Goal: Task Accomplishment & Management: Complete application form

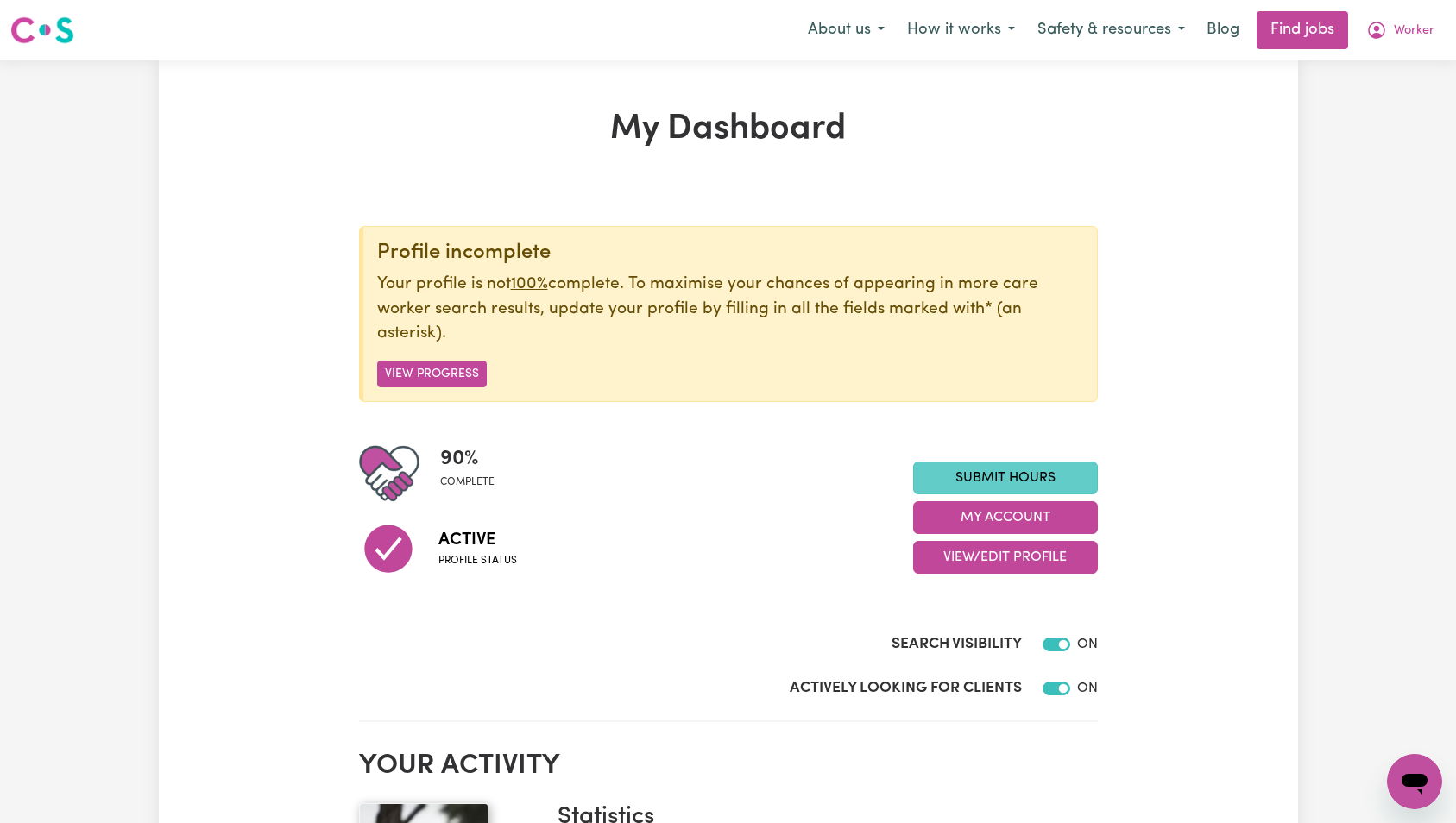
click at [1004, 466] on link "Submit Hours" at bounding box center [1005, 478] width 185 height 33
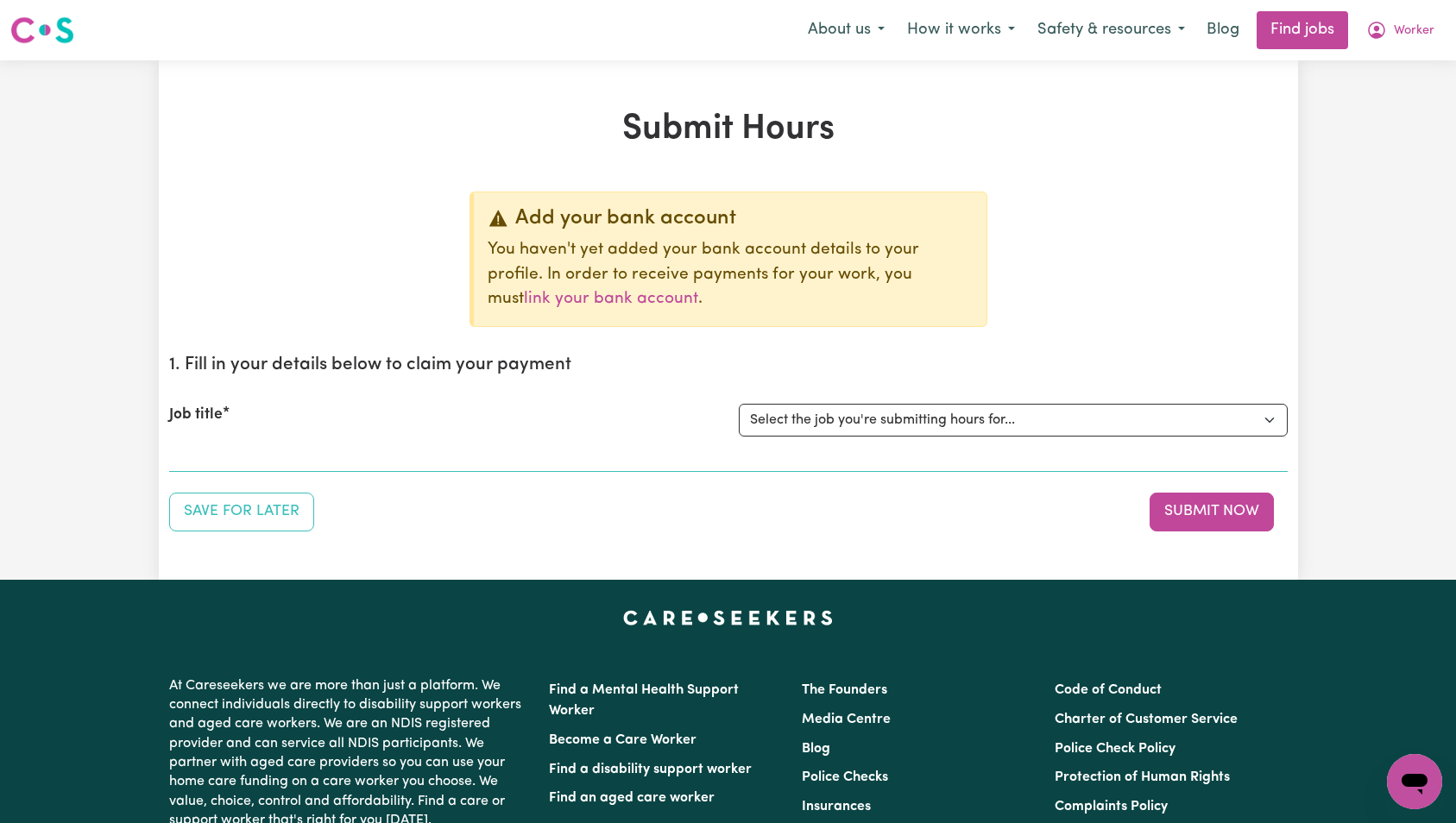
click at [972, 419] on select "Select the job you're submitting hours for... [Tumbi Umbi] Cleaner needed Tumbi…" at bounding box center [1013, 419] width 549 height 33
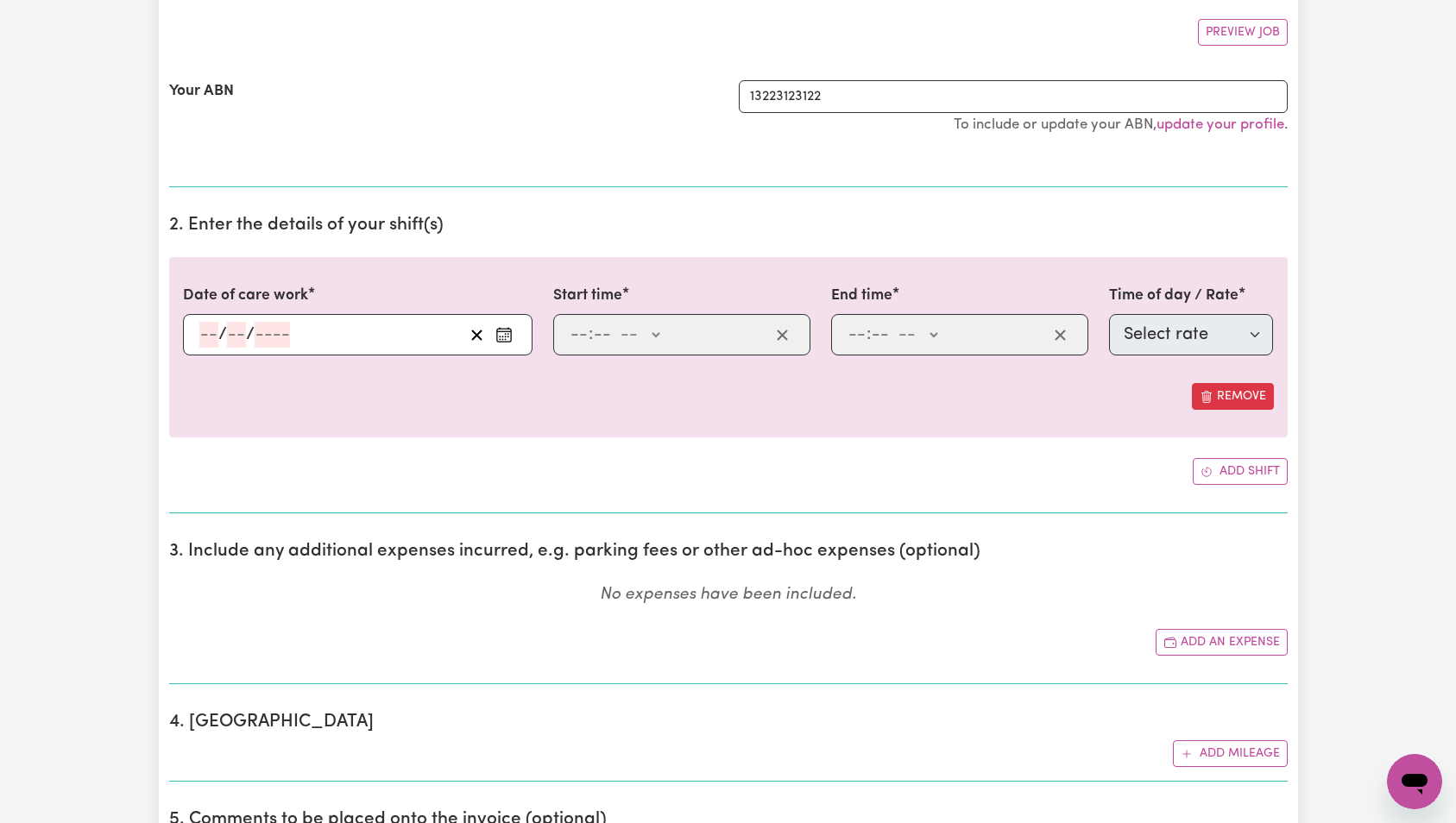
select select "0"
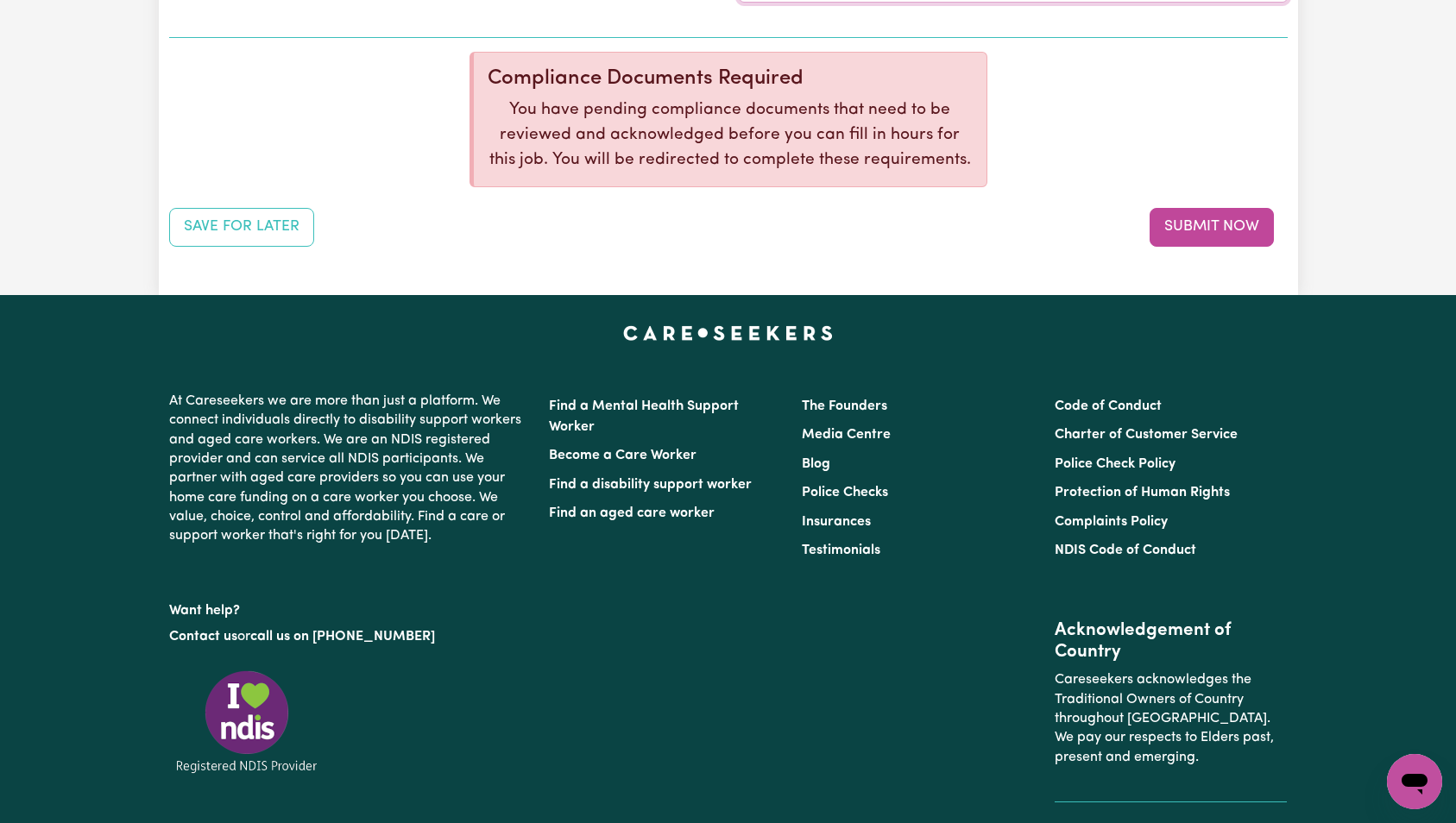
scroll to position [190, 0]
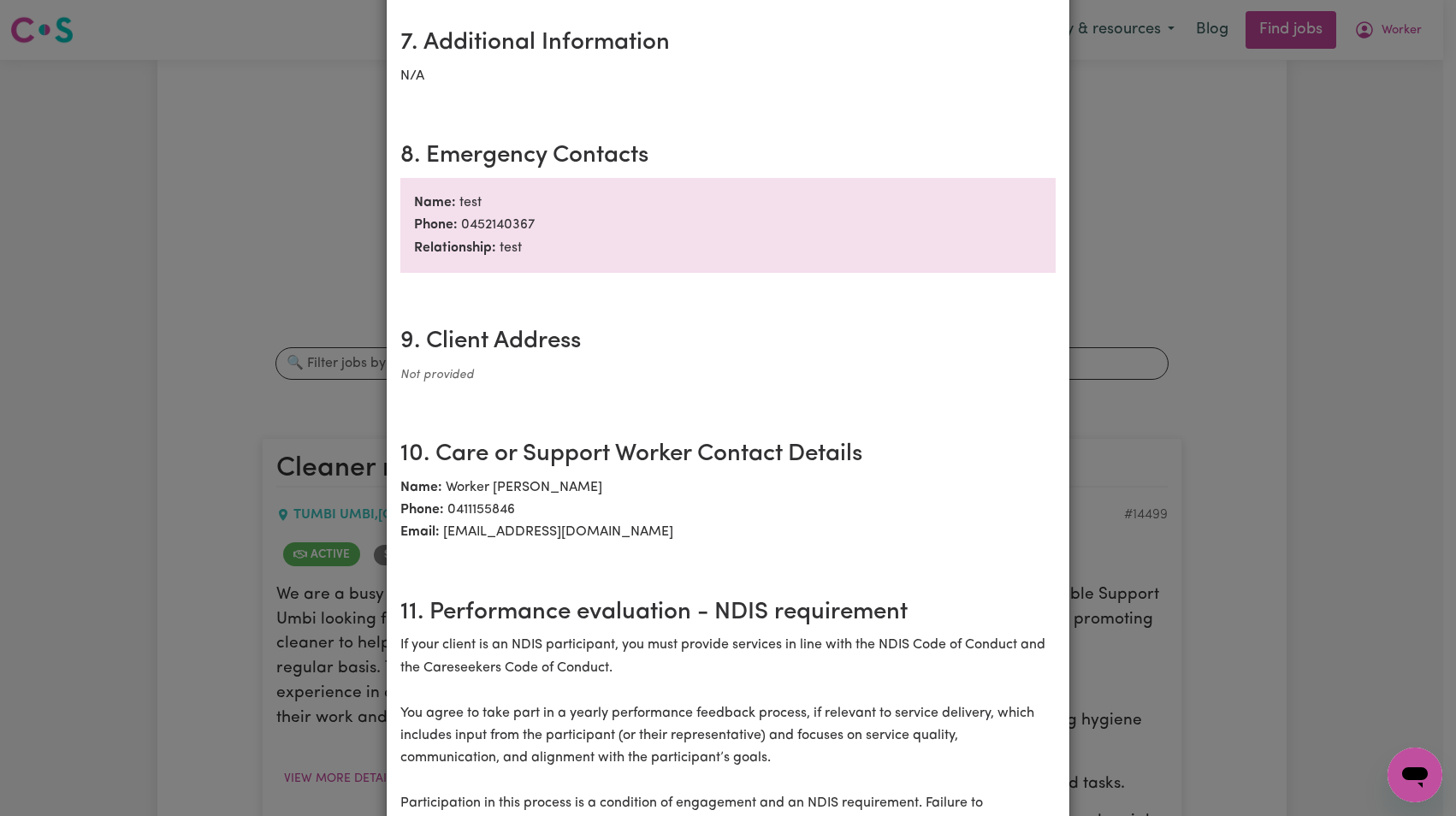
scroll to position [2508, 0]
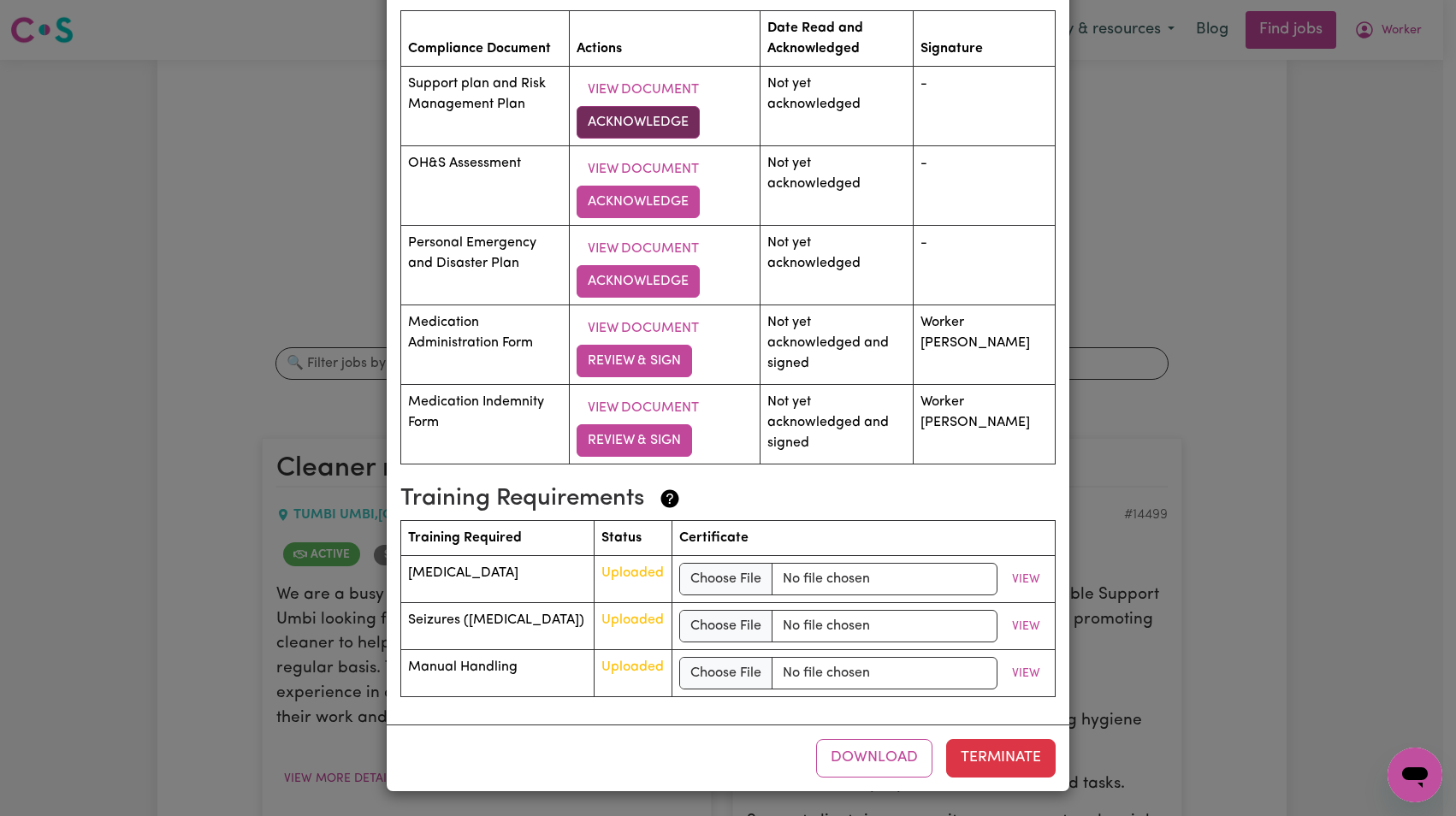
click at [666, 121] on button "Acknowledge" at bounding box center [638, 122] width 123 height 33
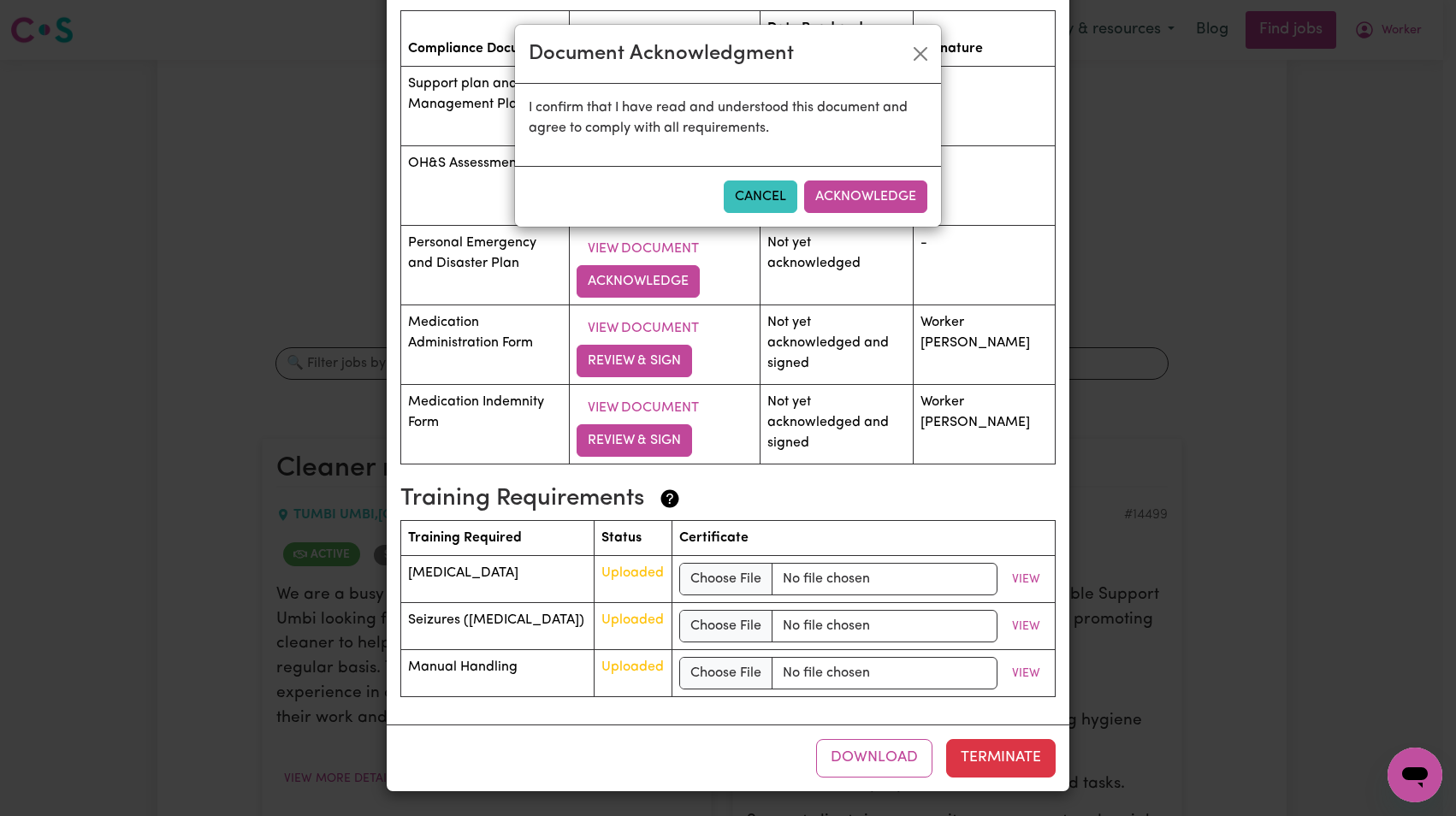
click at [835, 190] on button "Acknowledge" at bounding box center [866, 196] width 123 height 33
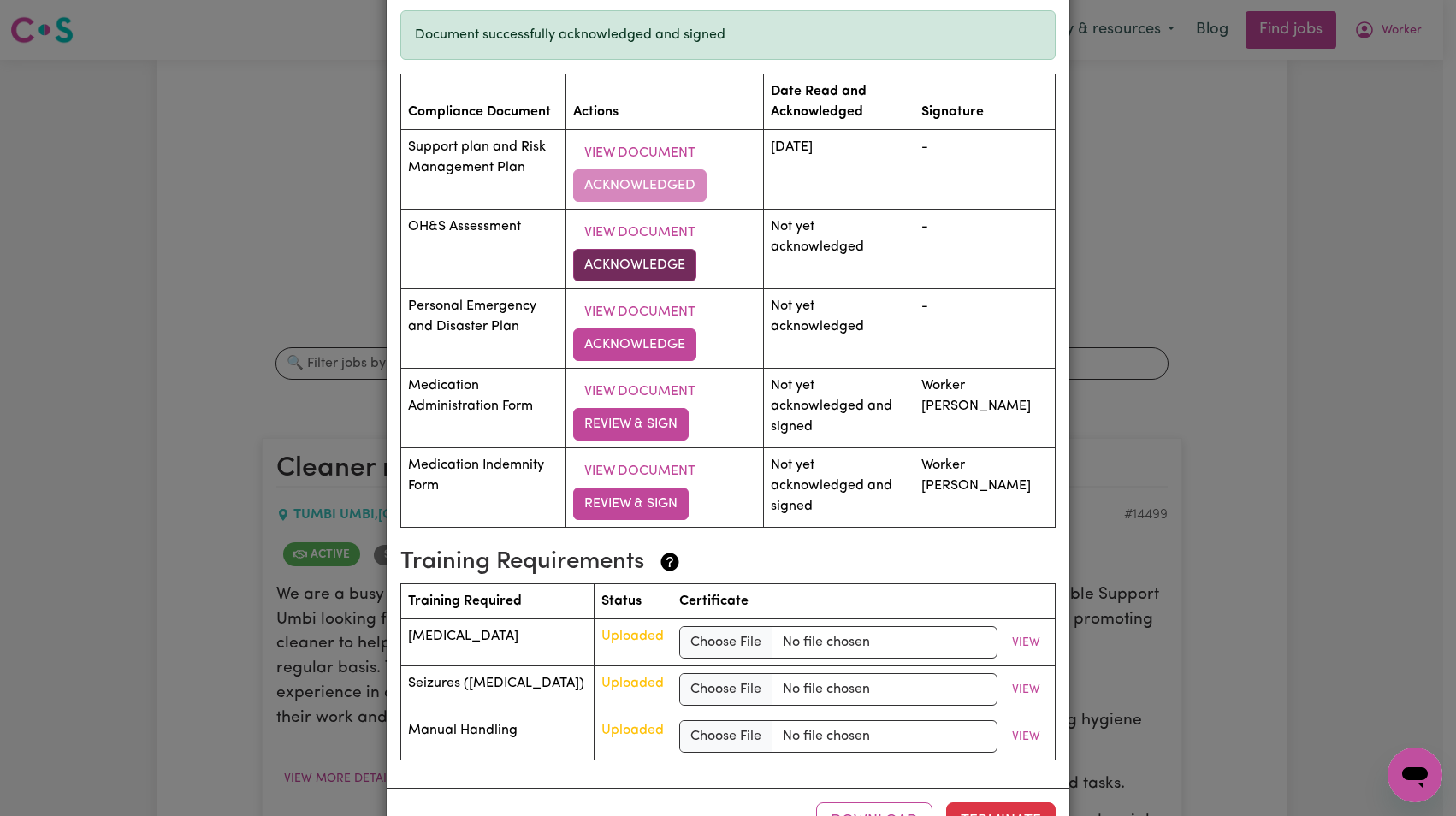
click at [692, 272] on button "Acknowledge" at bounding box center [635, 265] width 123 height 33
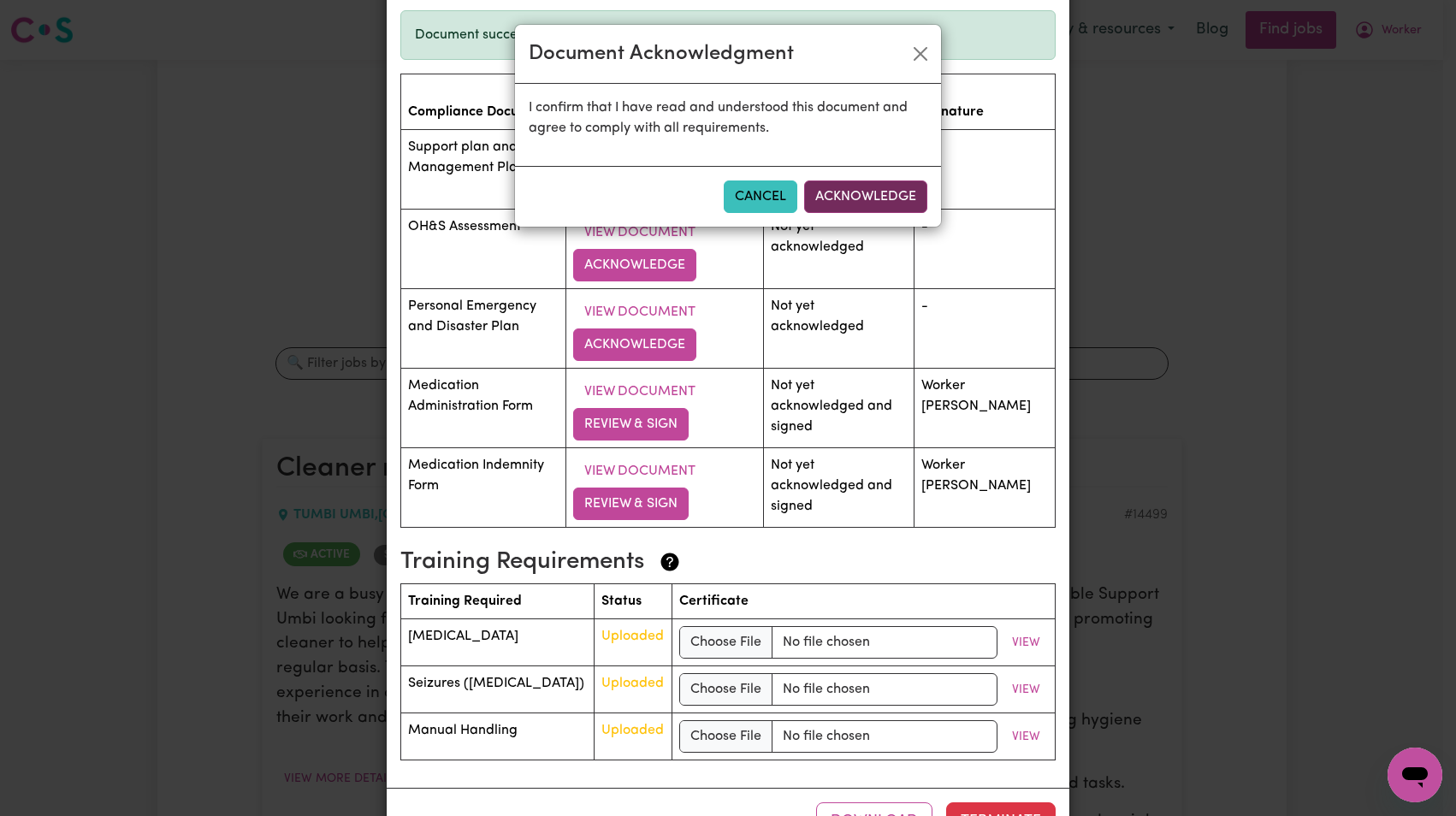
click at [862, 186] on button "Acknowledge" at bounding box center [866, 196] width 123 height 33
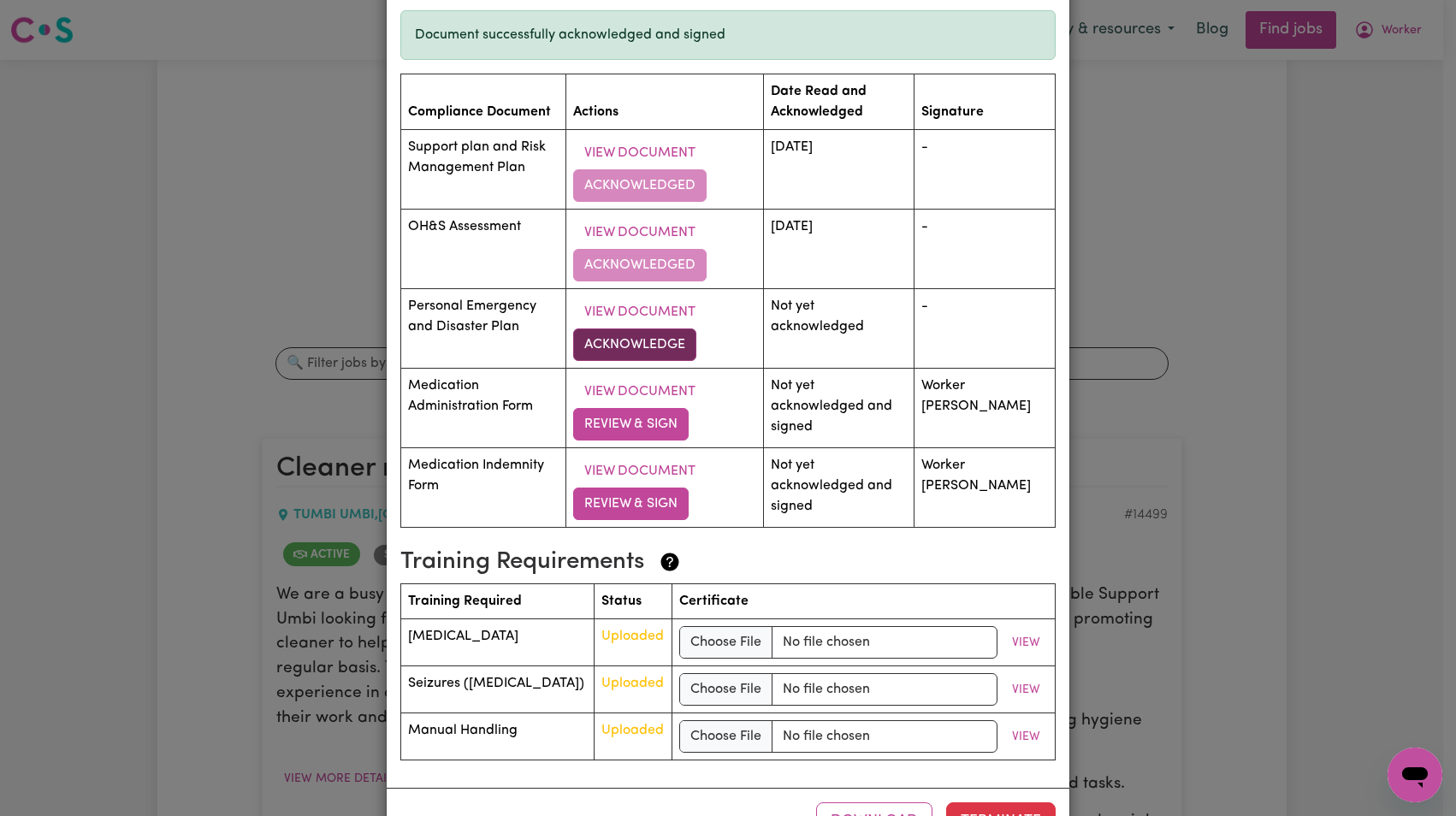
click at [688, 348] on button "Acknowledge" at bounding box center [635, 345] width 123 height 33
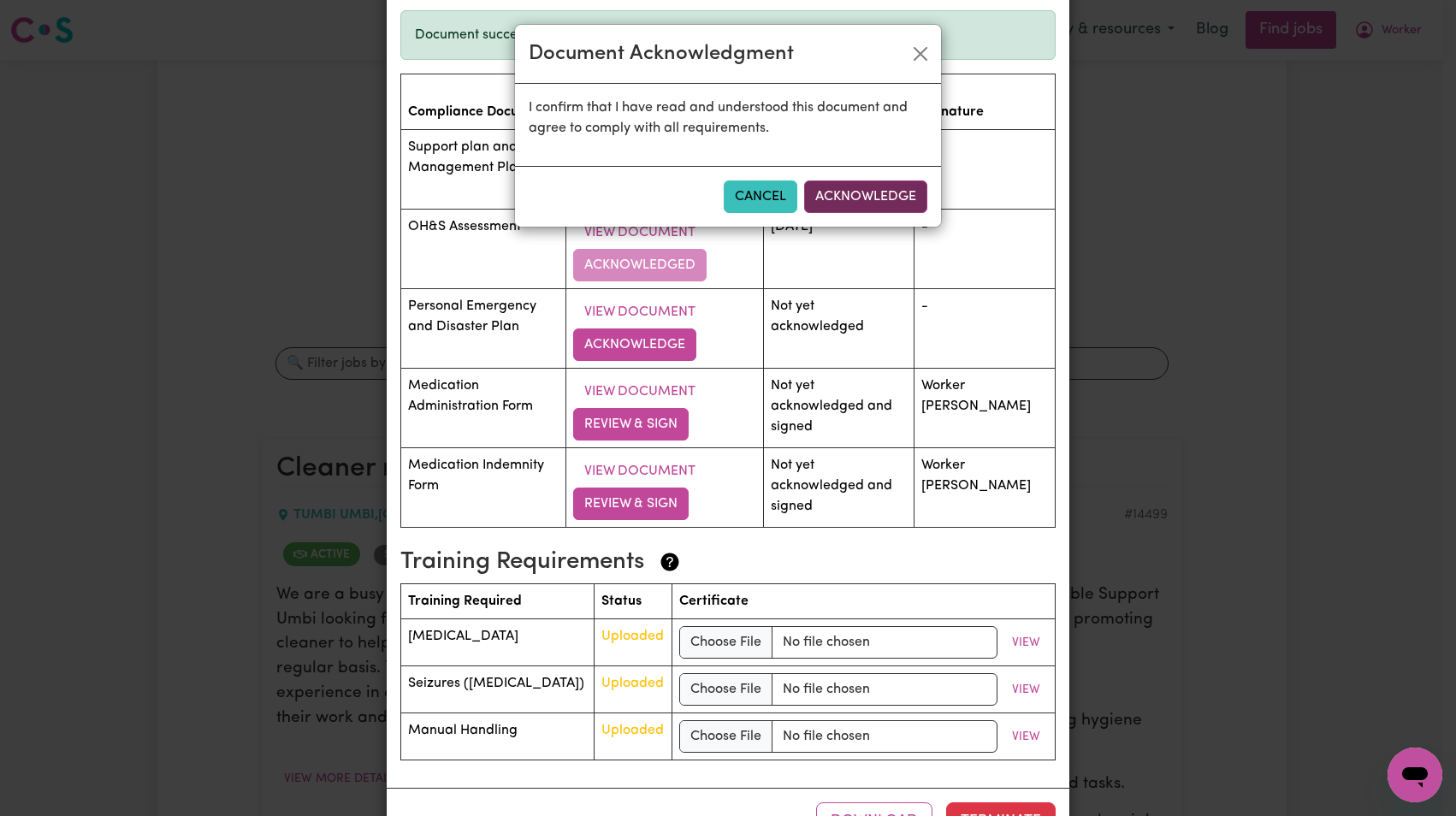
click at [868, 195] on button "Acknowledge" at bounding box center [866, 196] width 123 height 33
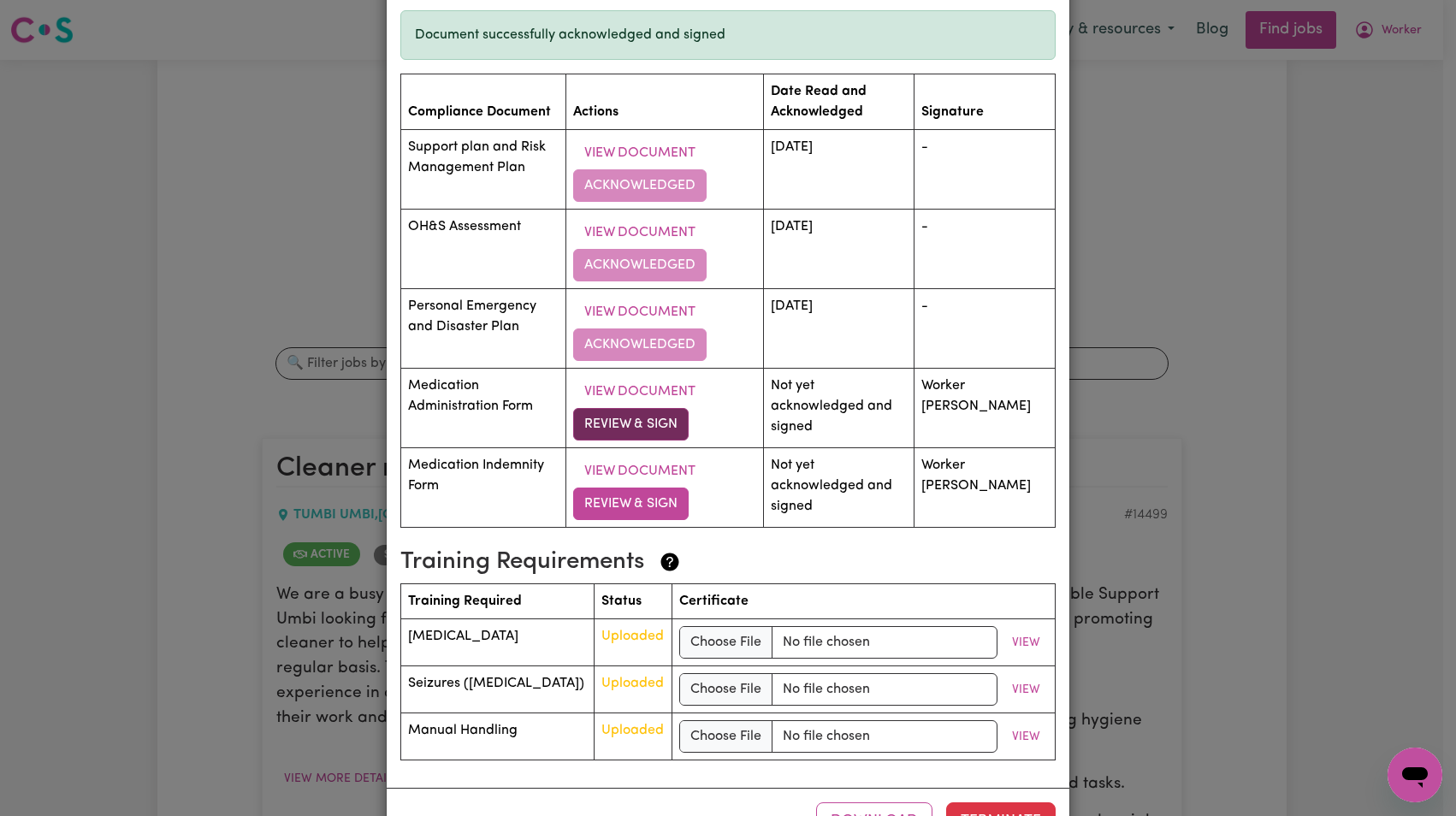
click at [659, 420] on button "Review & Sign" at bounding box center [630, 424] width 115 height 33
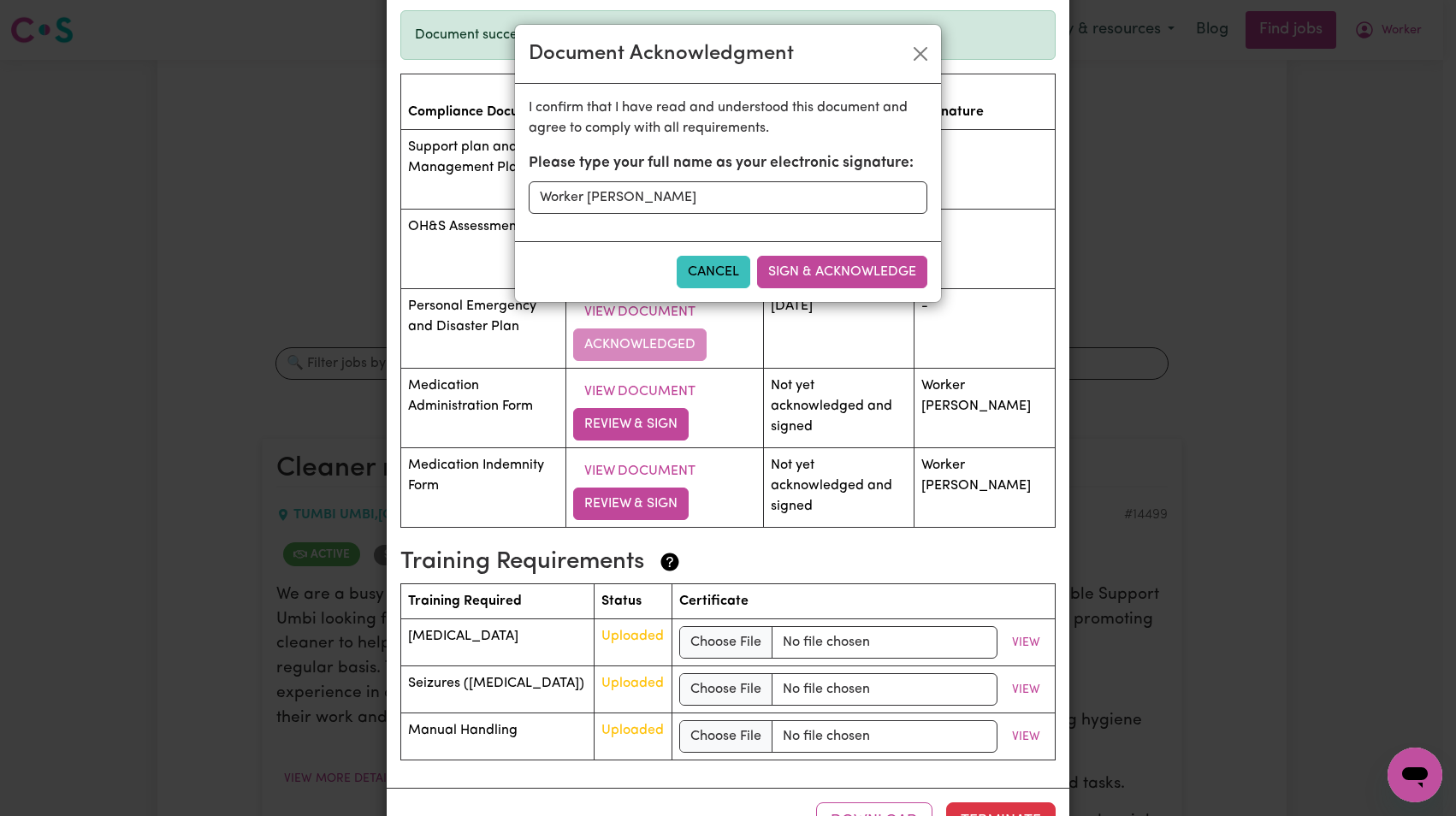
click at [848, 277] on button "Sign & Acknowledge" at bounding box center [842, 272] width 171 height 33
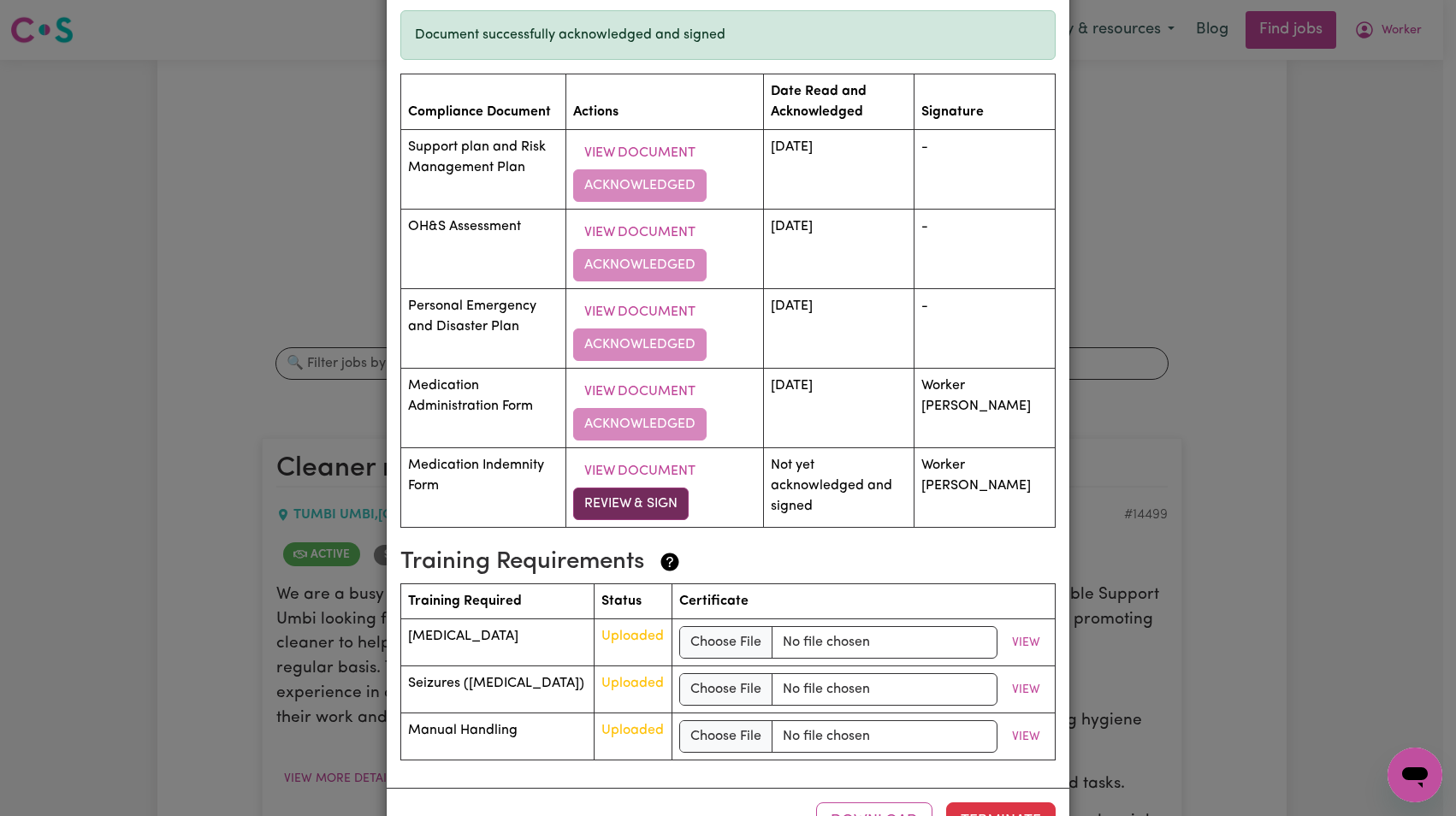
click at [646, 501] on button "Review & Sign" at bounding box center [630, 504] width 115 height 33
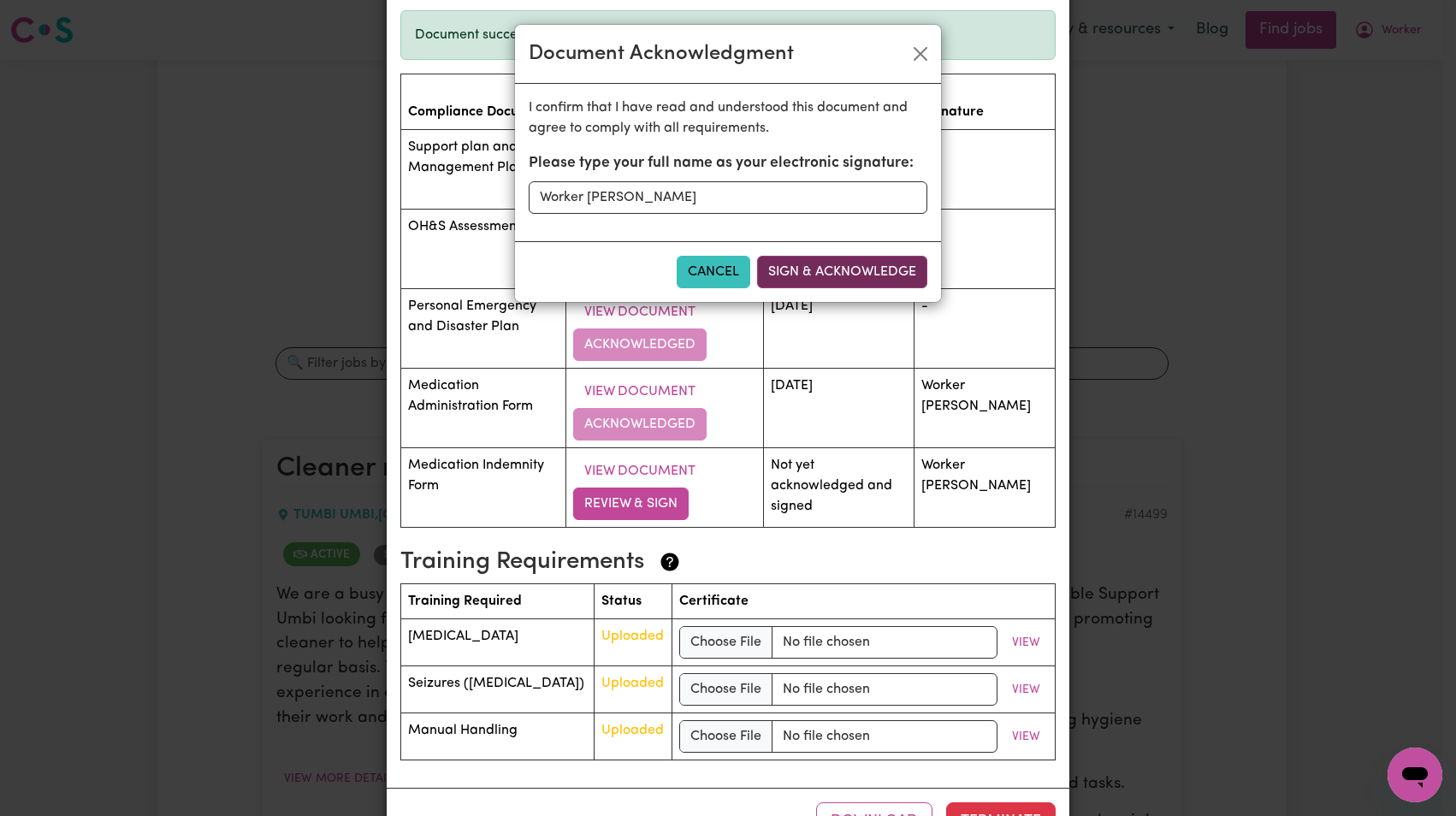
click at [834, 287] on button "Sign & Acknowledge" at bounding box center [842, 272] width 171 height 33
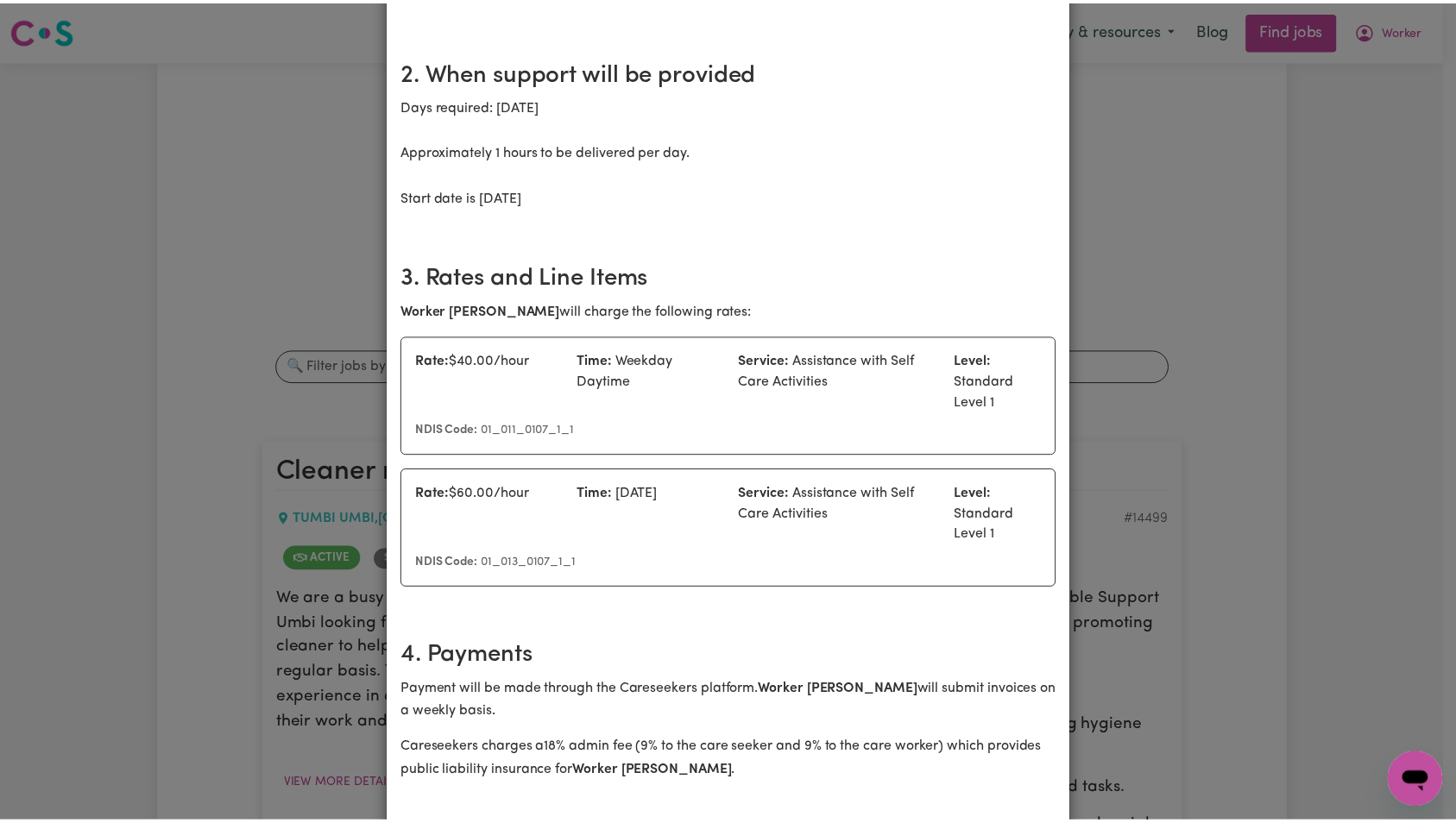
scroll to position [0, 0]
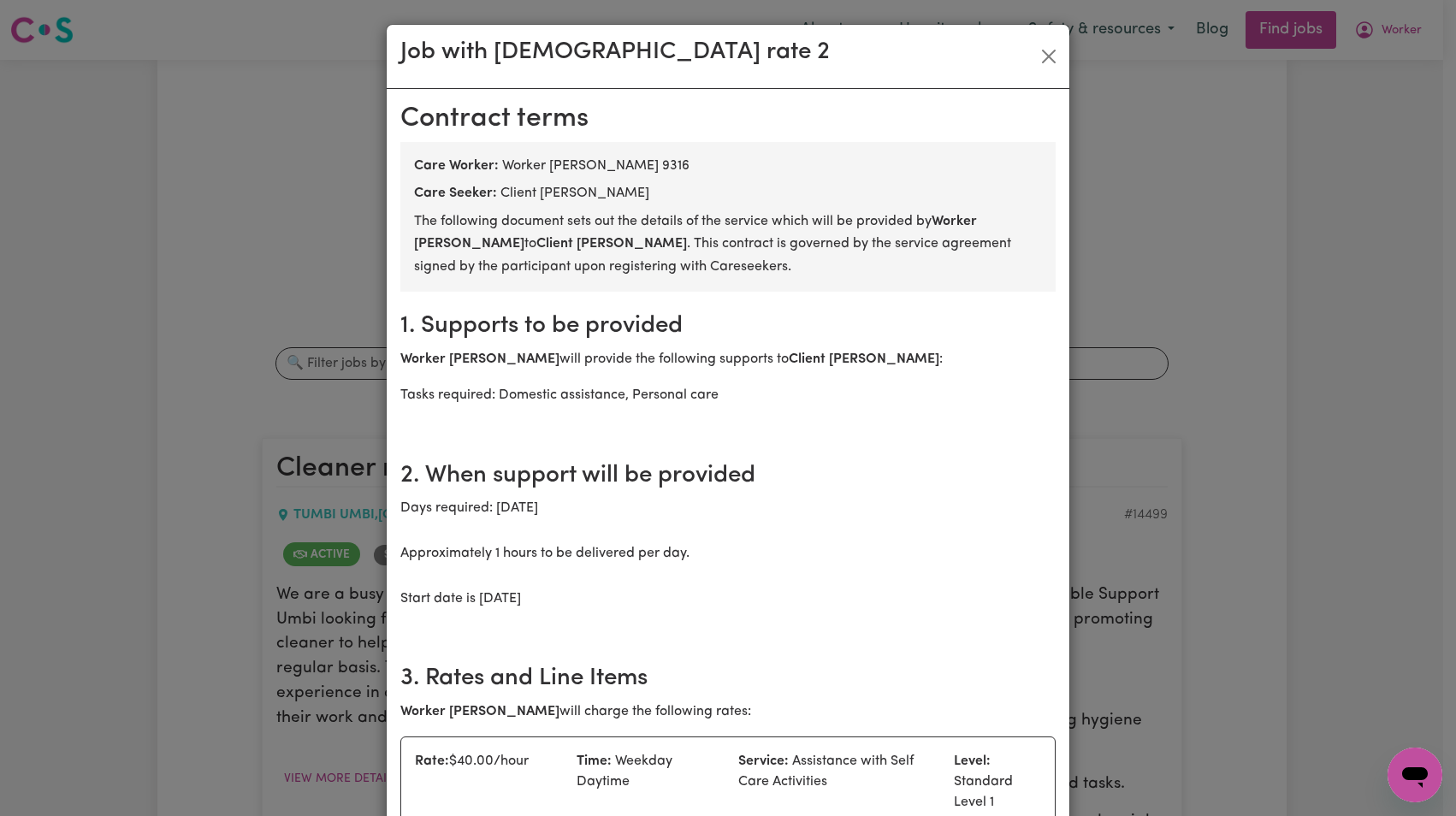
click at [1045, 29] on div "Job with [DEMOGRAPHIC_DATA] rate 2" at bounding box center [728, 56] width 682 height 64
click at [1045, 43] on button "Close" at bounding box center [1048, 56] width 27 height 27
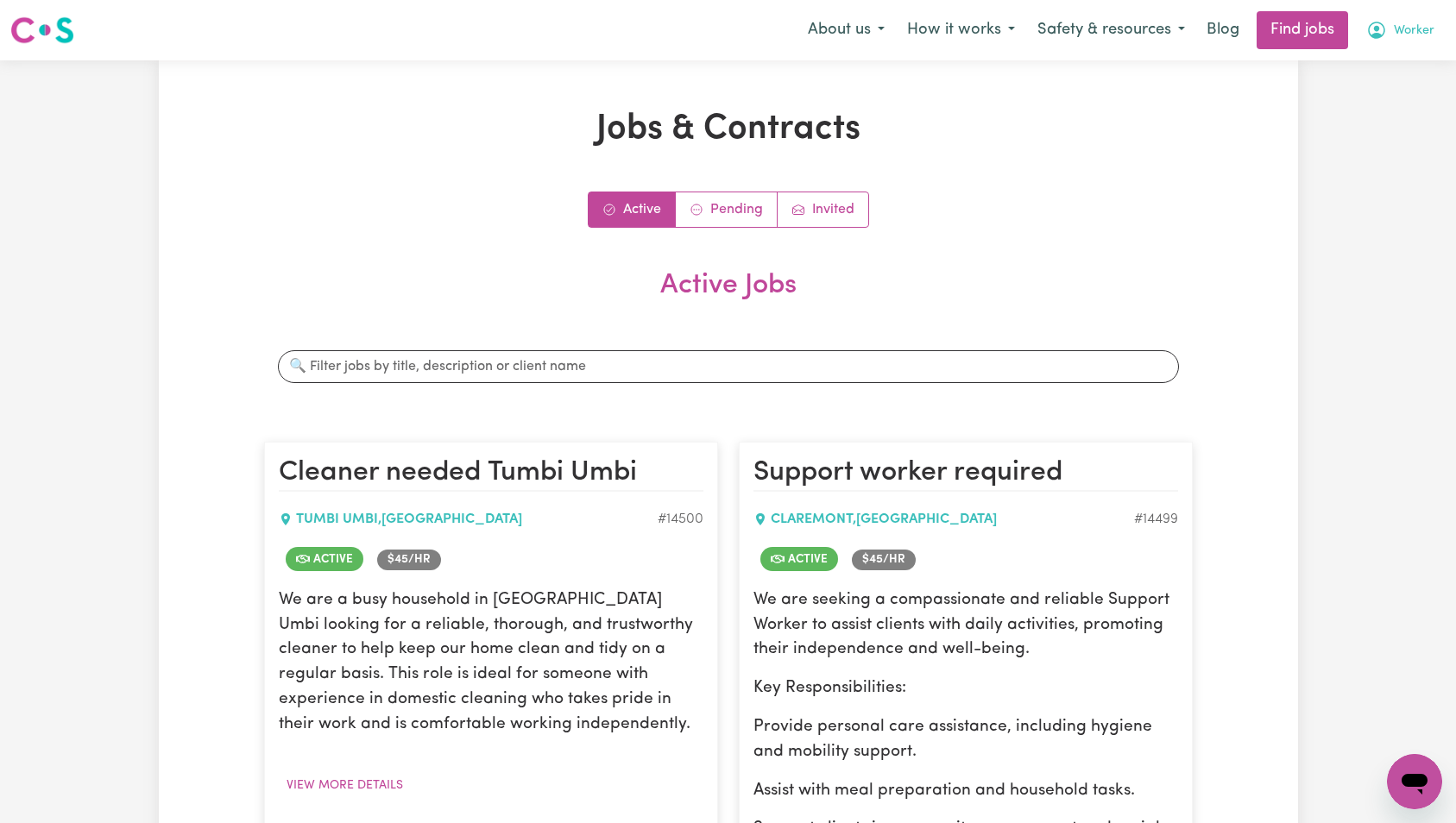
click at [1391, 33] on button "Worker" at bounding box center [1401, 30] width 91 height 36
click at [1385, 71] on link "My Account" at bounding box center [1377, 67] width 137 height 33
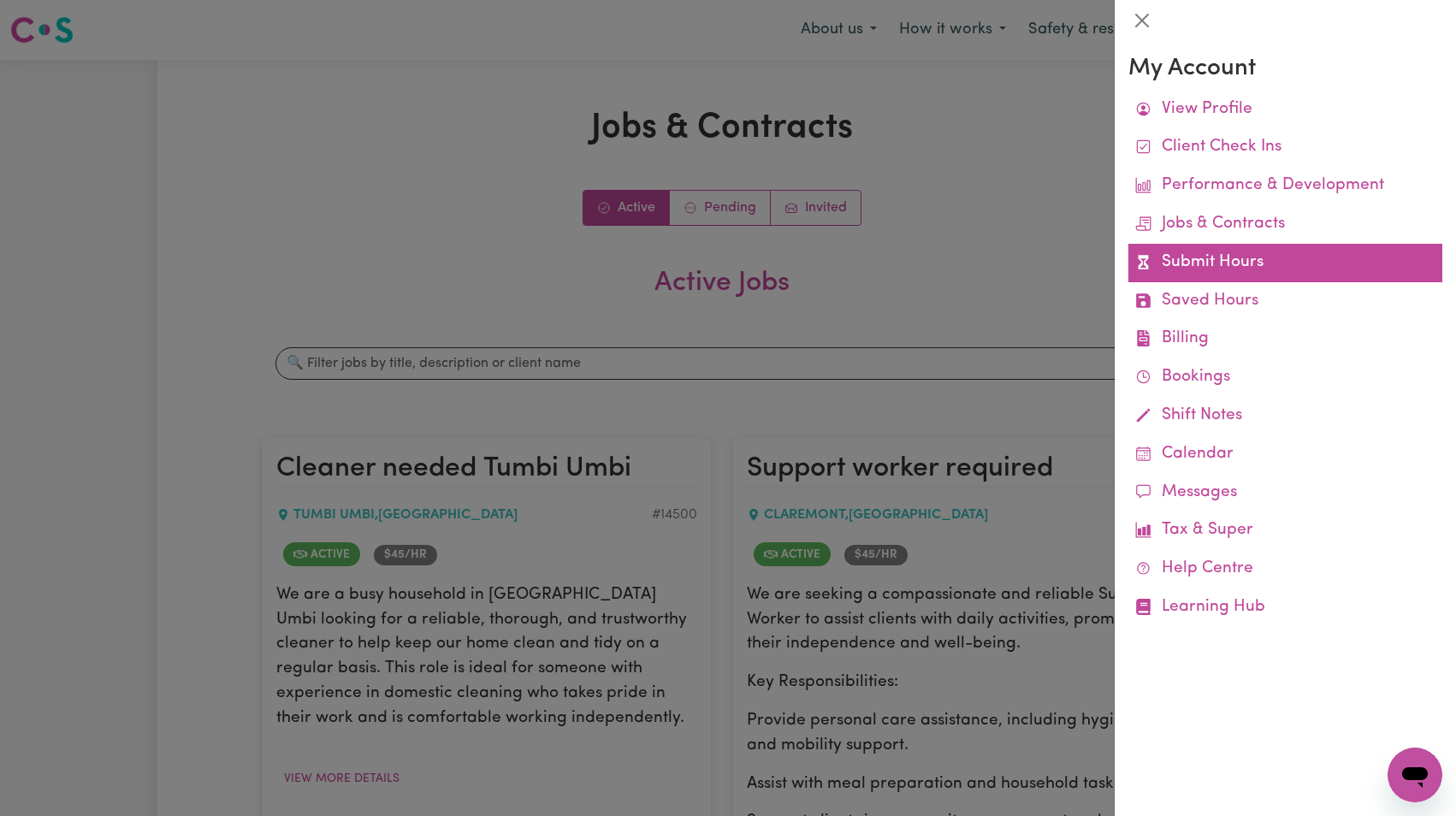
click at [1207, 264] on link "Submit Hours" at bounding box center [1285, 263] width 314 height 39
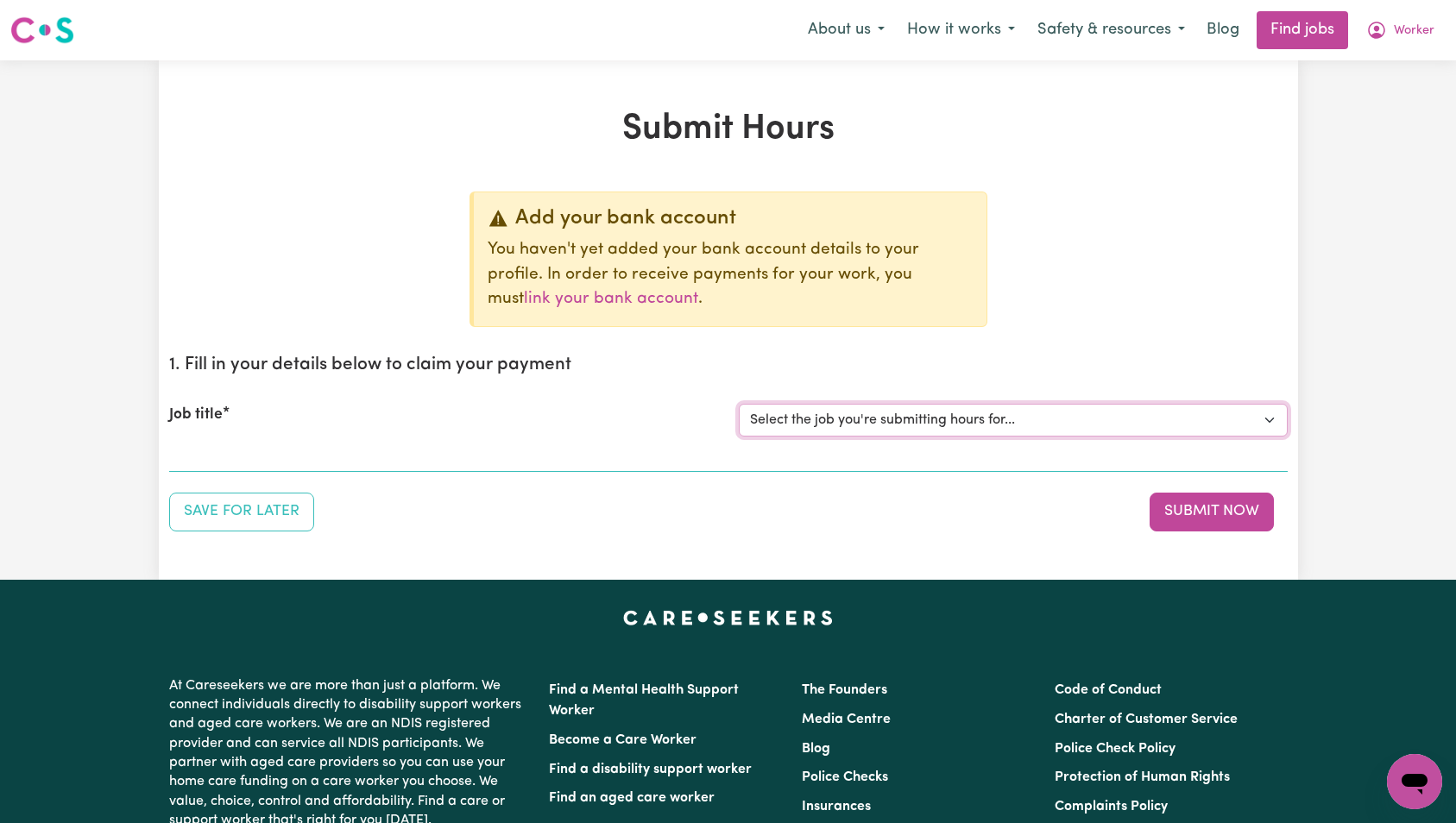
click at [881, 427] on select "Select the job you're submitting hours for... [Tumbi Umbi] Cleaner needed Tumbi…" at bounding box center [1013, 419] width 549 height 33
select select "12434"
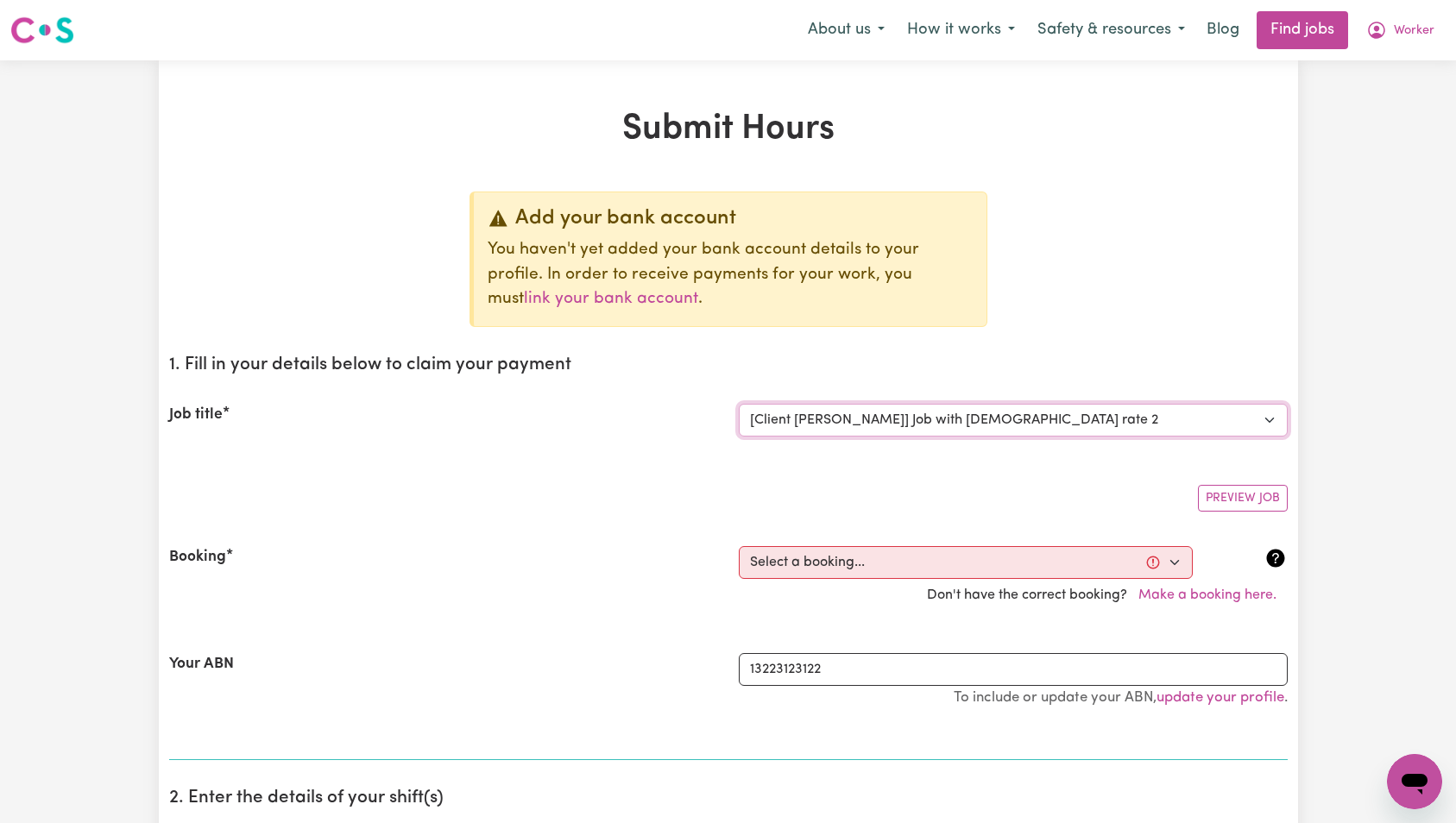
scroll to position [334, 0]
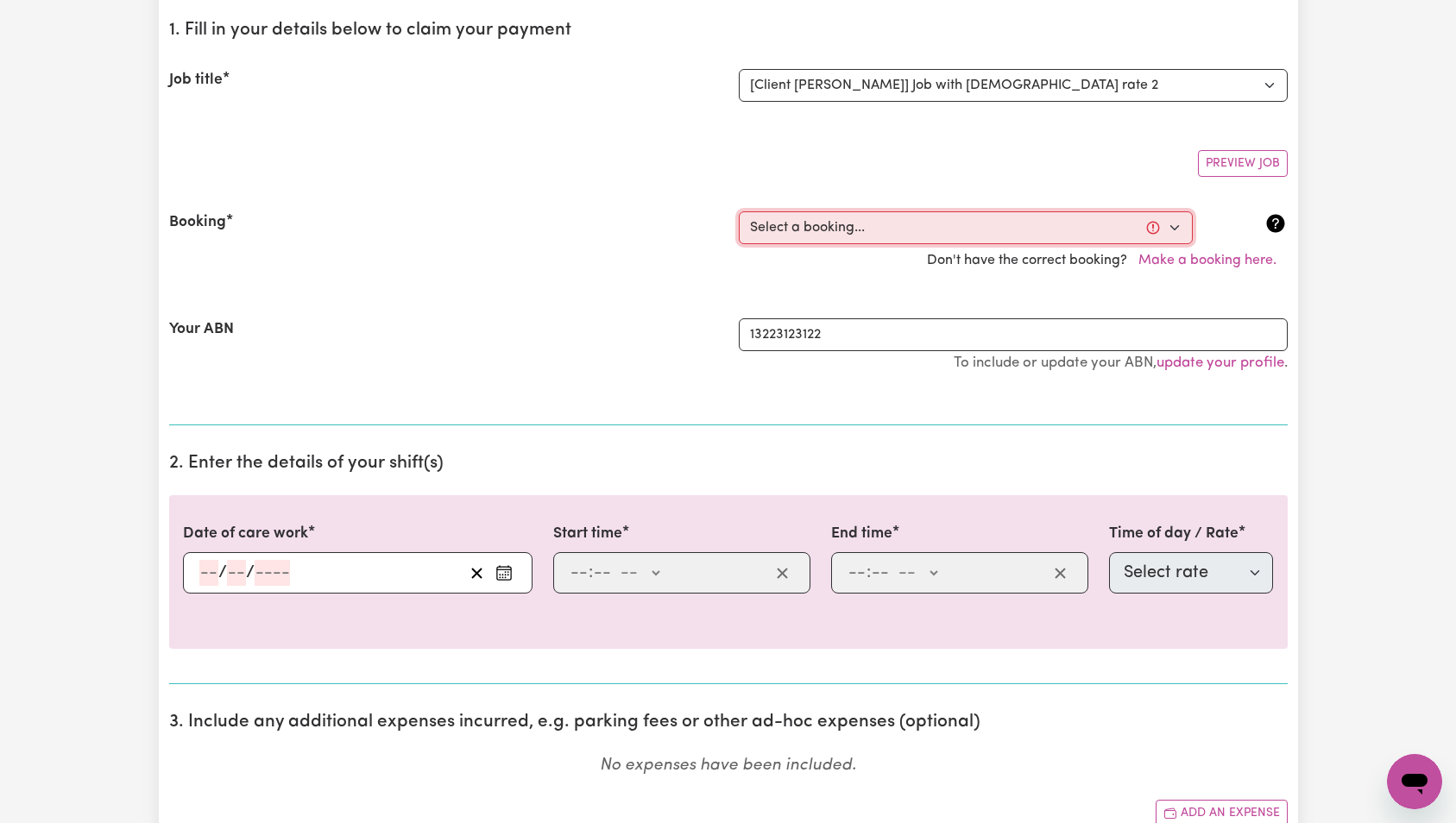
click at [841, 229] on select "Select a booking... [DATE] 8:05am to 8:10am (ONE-OFF)" at bounding box center [966, 227] width 454 height 33
select select "369319"
type input "[DATE]"
type input "9"
type input "10"
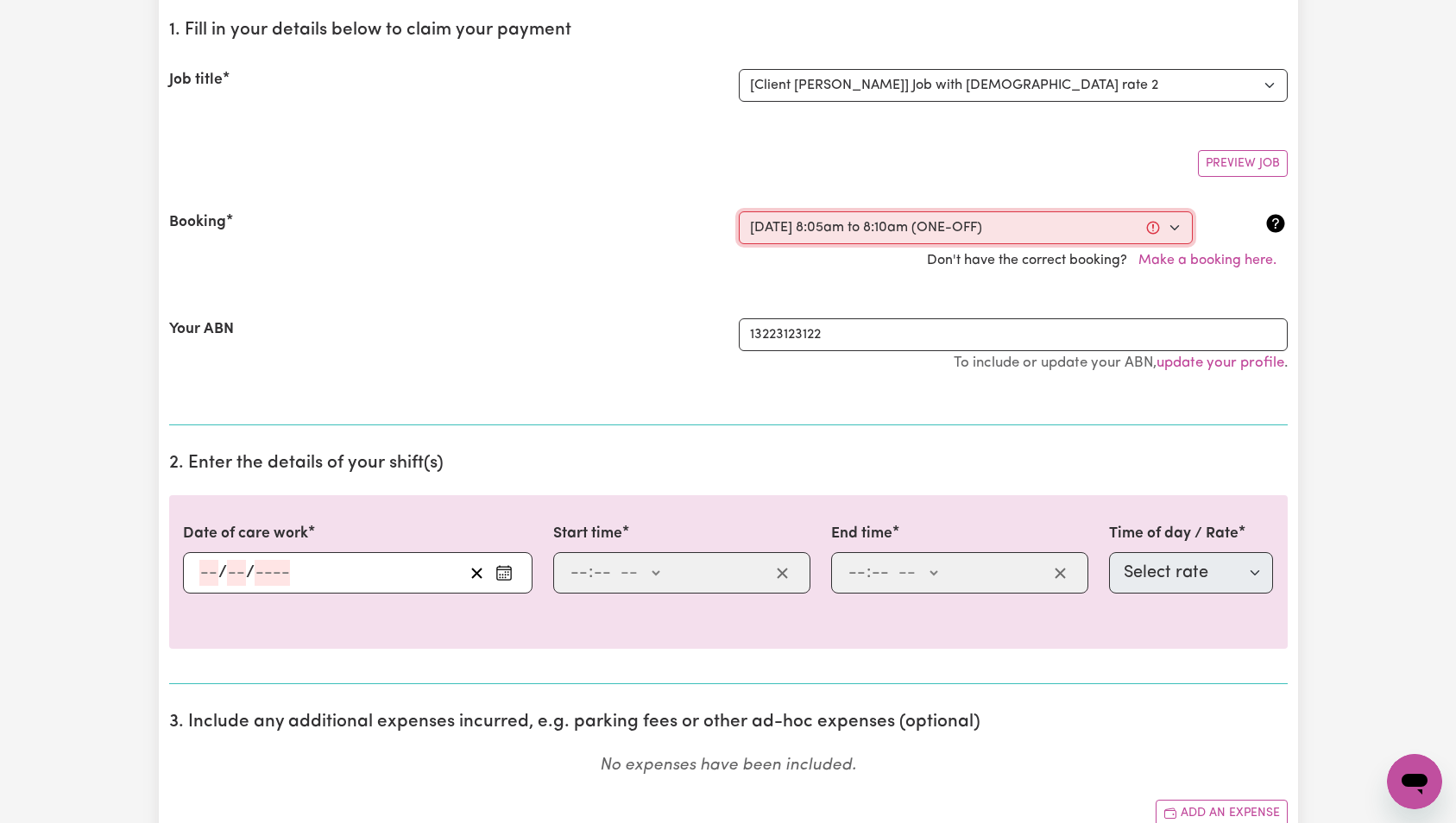
type input "2025"
type input "08:05"
type input "8"
type input "5"
select select "am"
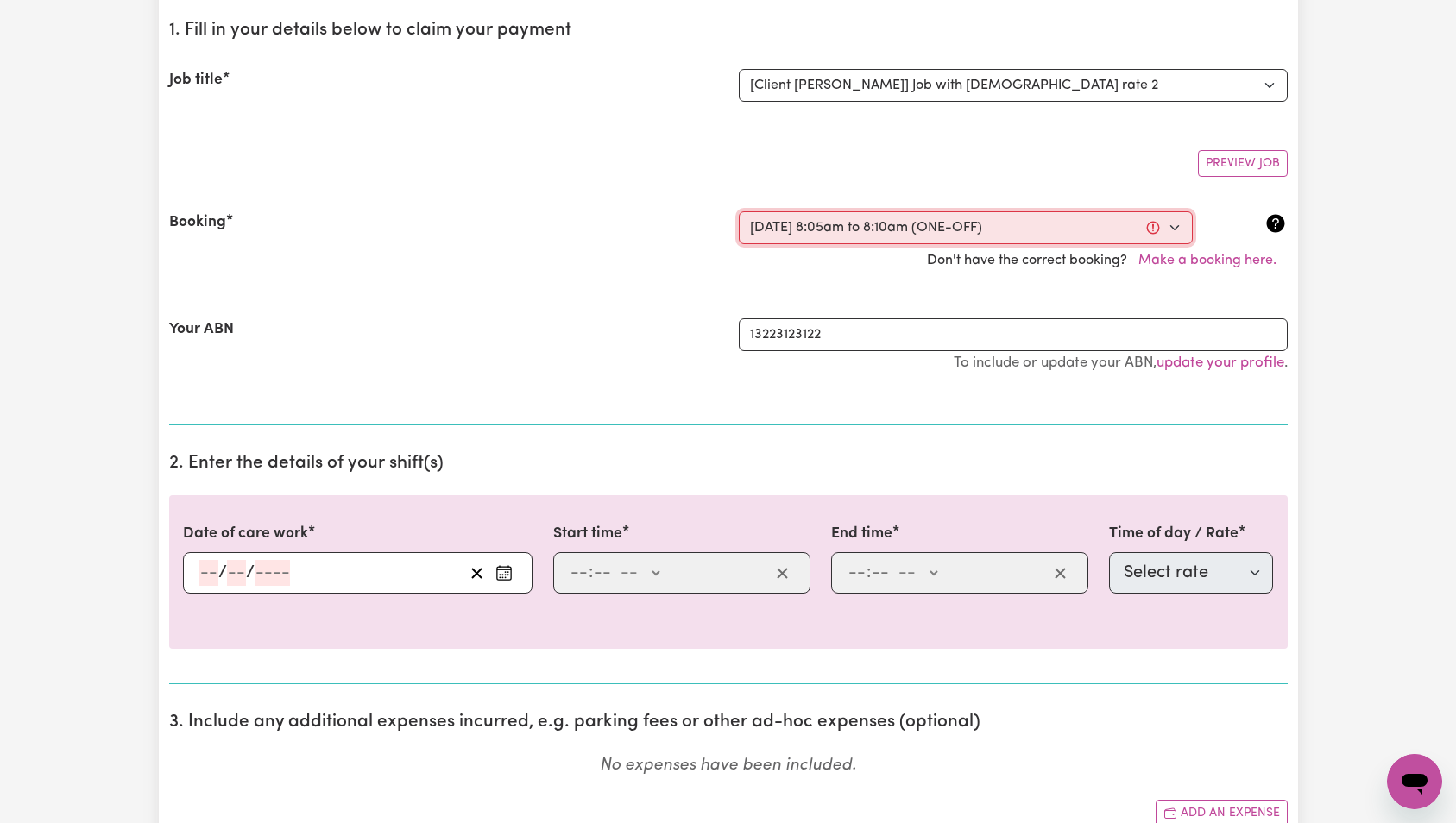
type input "08:10"
type input "8"
type input "10"
select select "am"
select select "63213"
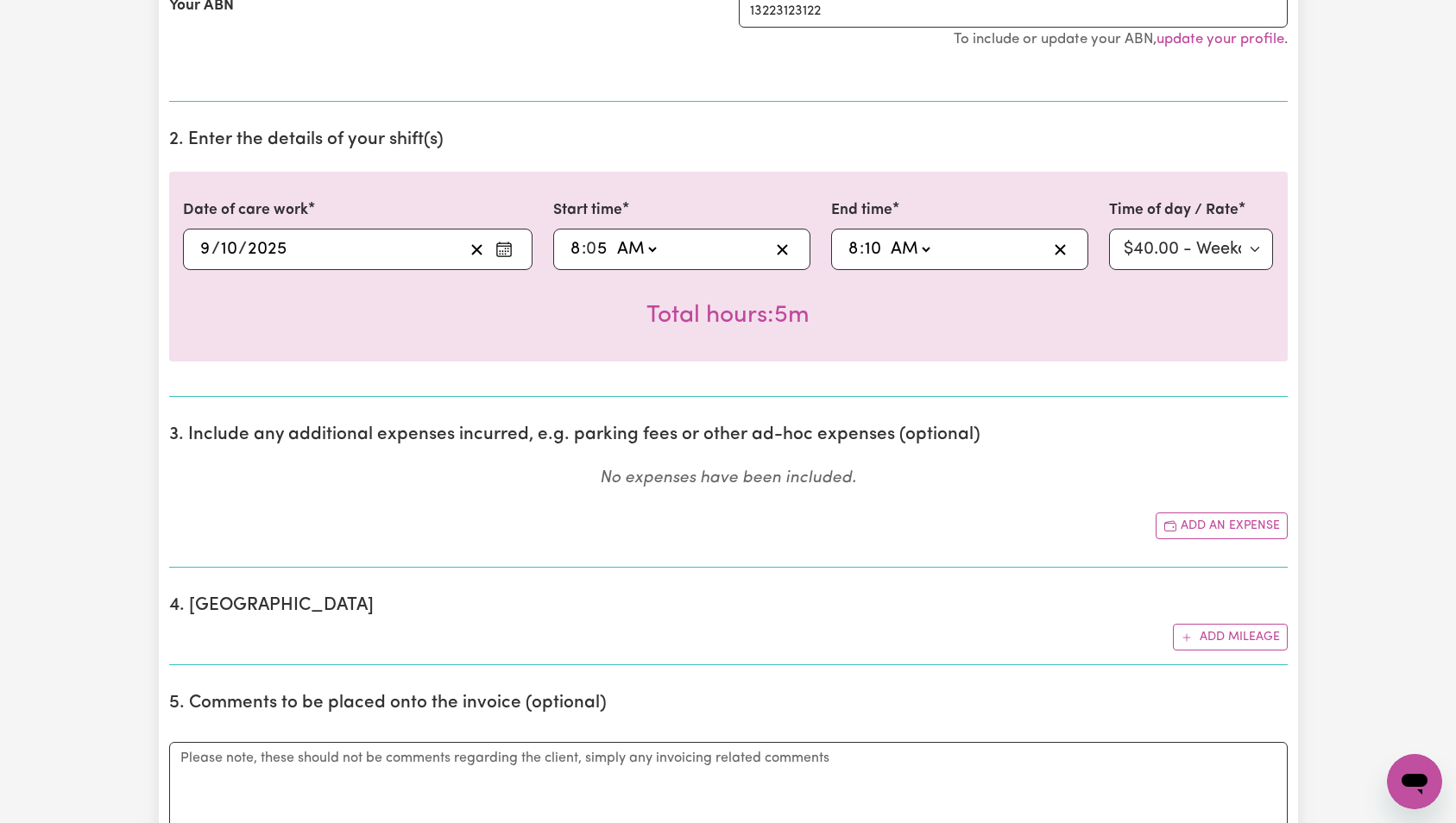
scroll to position [1101, 0]
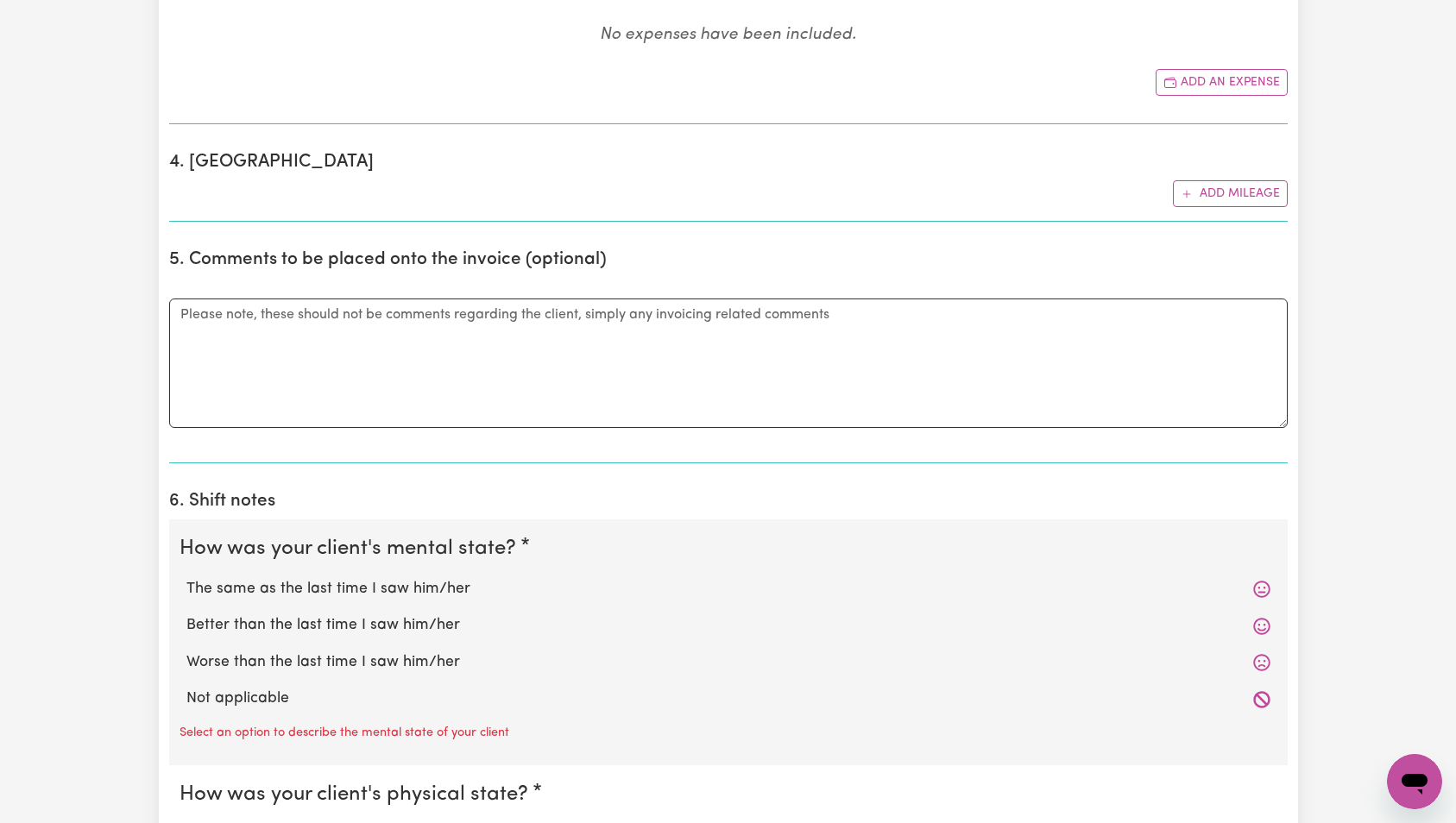
drag, startPoint x: 261, startPoint y: 591, endPoint x: 271, endPoint y: 586, distance: 11.2
click at [262, 590] on label "The same as the last time I saw him/her" at bounding box center [728, 589] width 1084 height 22
click at [186, 578] on input "The same as the last time I saw him/her" at bounding box center [185, 577] width 1 height 1
radio input "true"
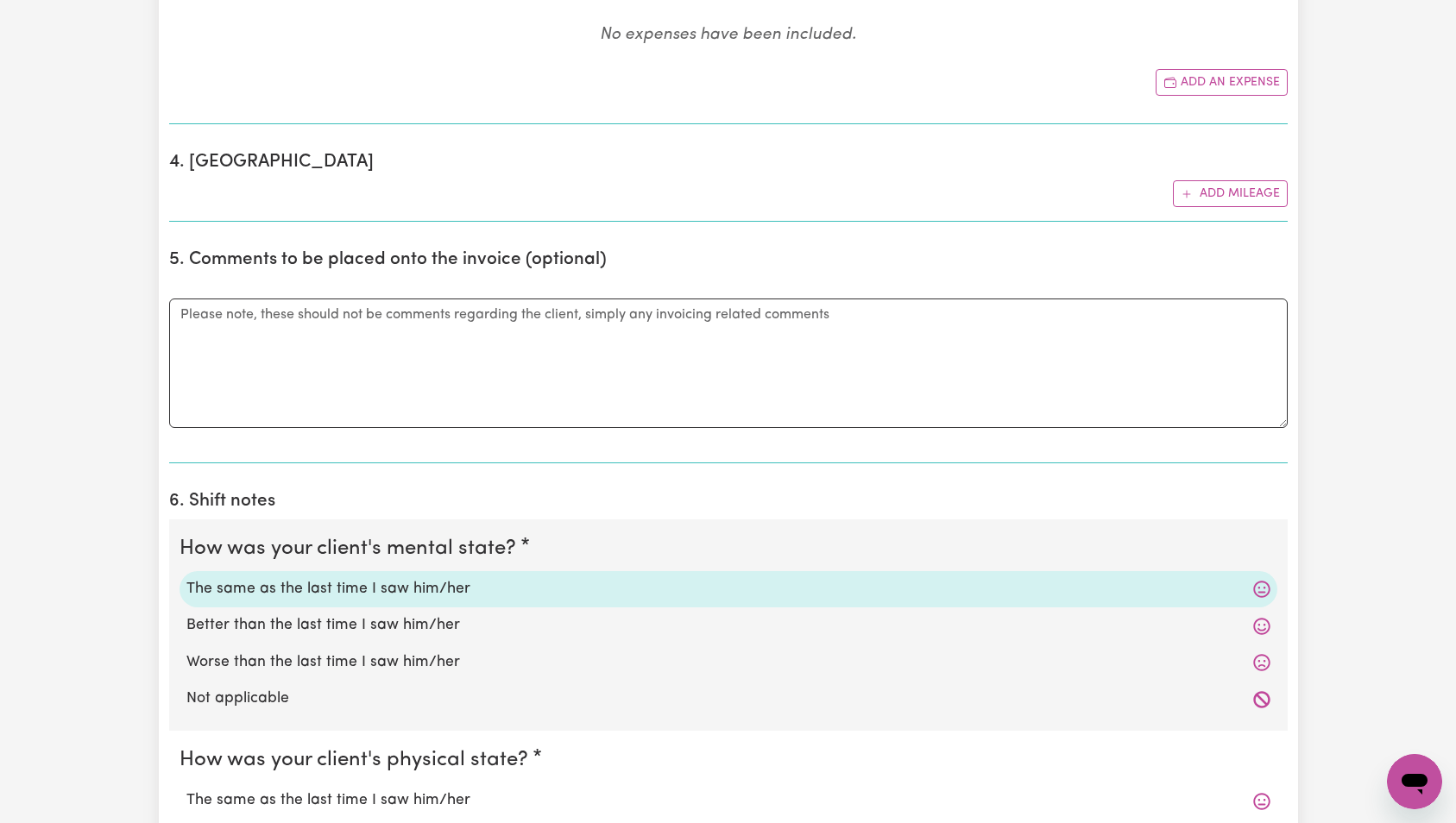
scroll to position [1433, 0]
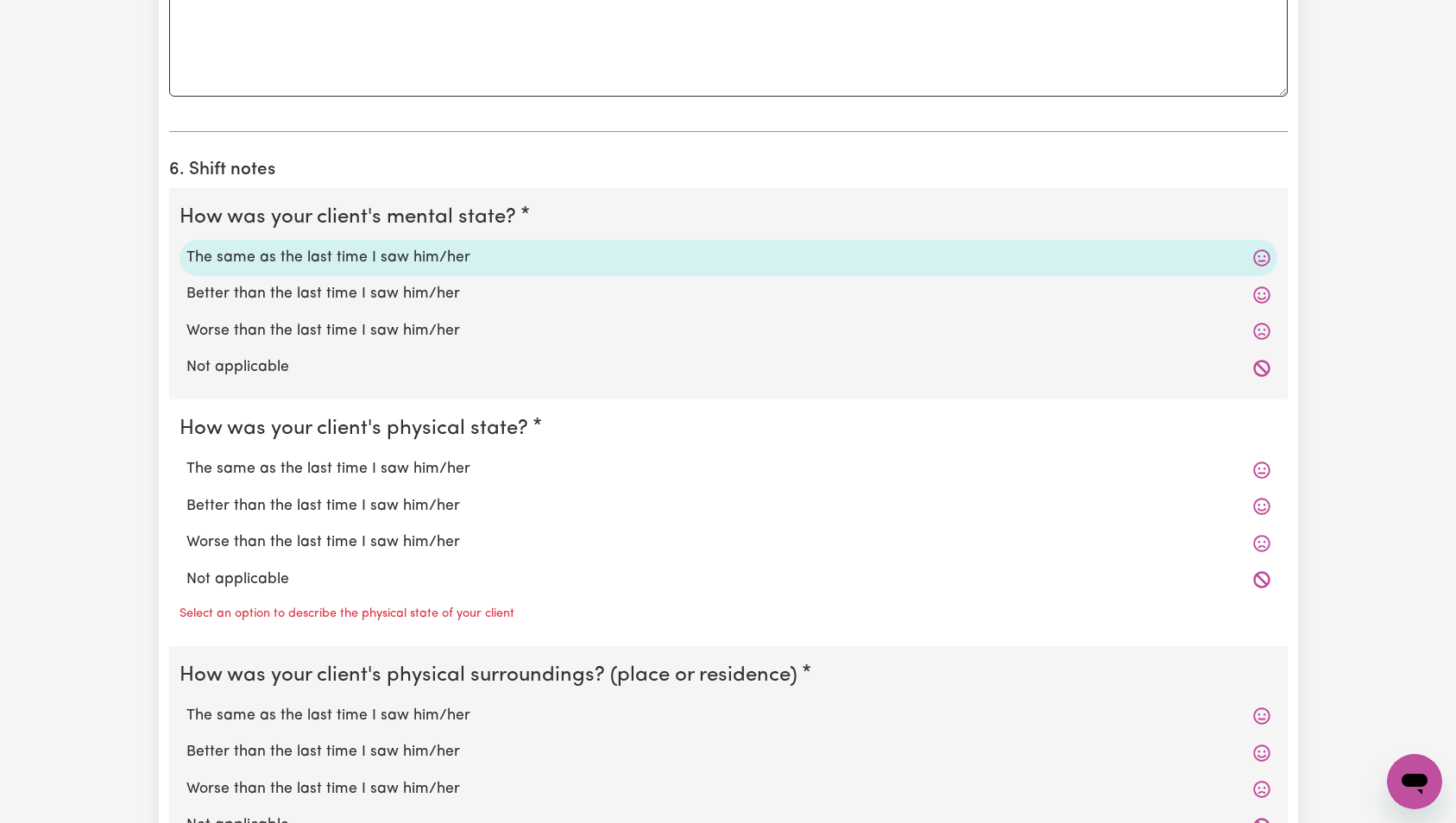
click at [276, 509] on label "Better than the last time I saw him/her" at bounding box center [728, 506] width 1084 height 22
click at [186, 495] on input "Better than the last time I saw him/her" at bounding box center [185, 494] width 1 height 1
radio input "true"
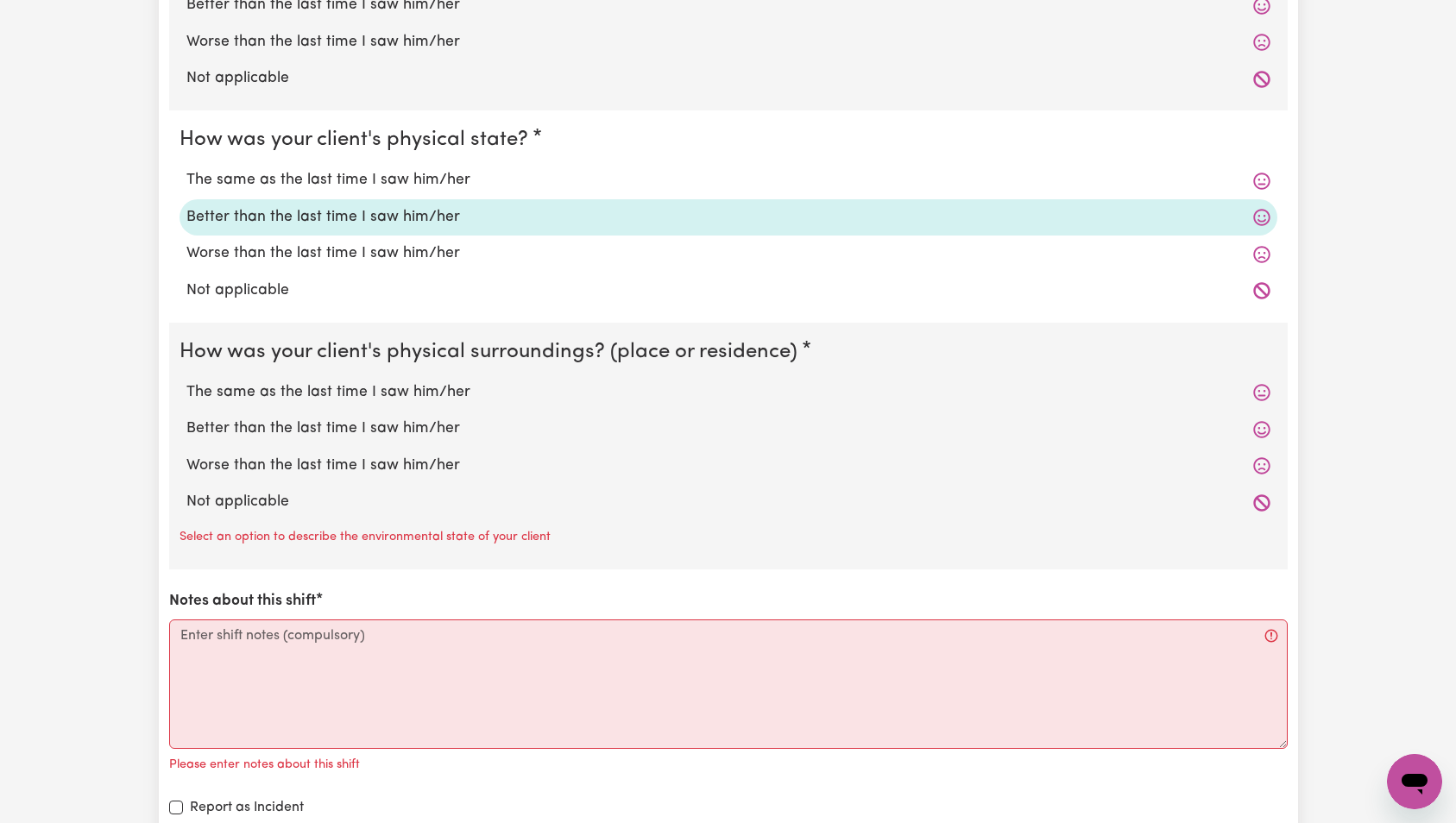
click at [301, 466] on label "Worse than the last time I saw him/her" at bounding box center [728, 466] width 1084 height 22
click at [186, 455] on input "Worse than the last time I saw him/her" at bounding box center [185, 454] width 1 height 1
radio input "true"
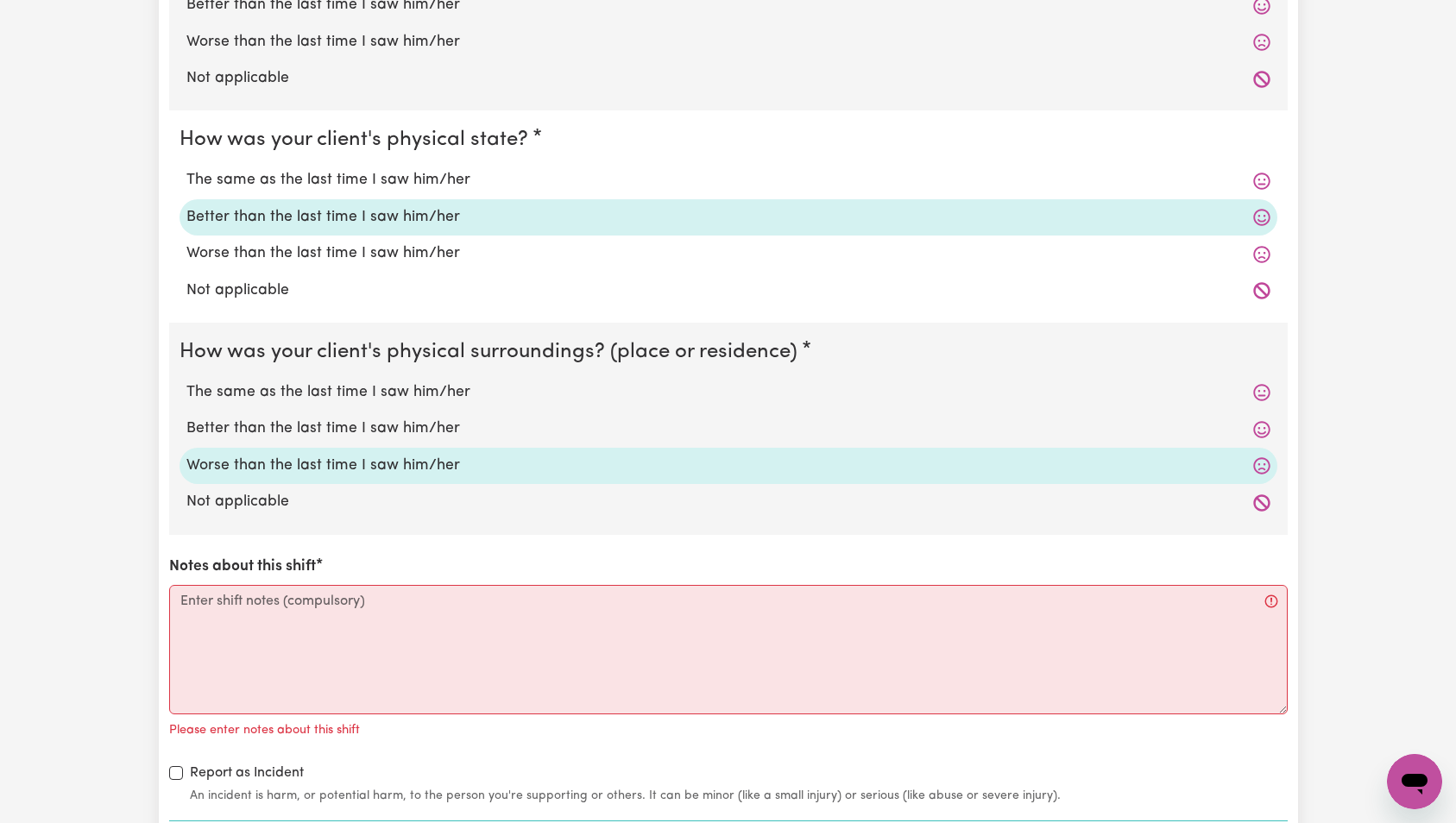
scroll to position [2061, 0]
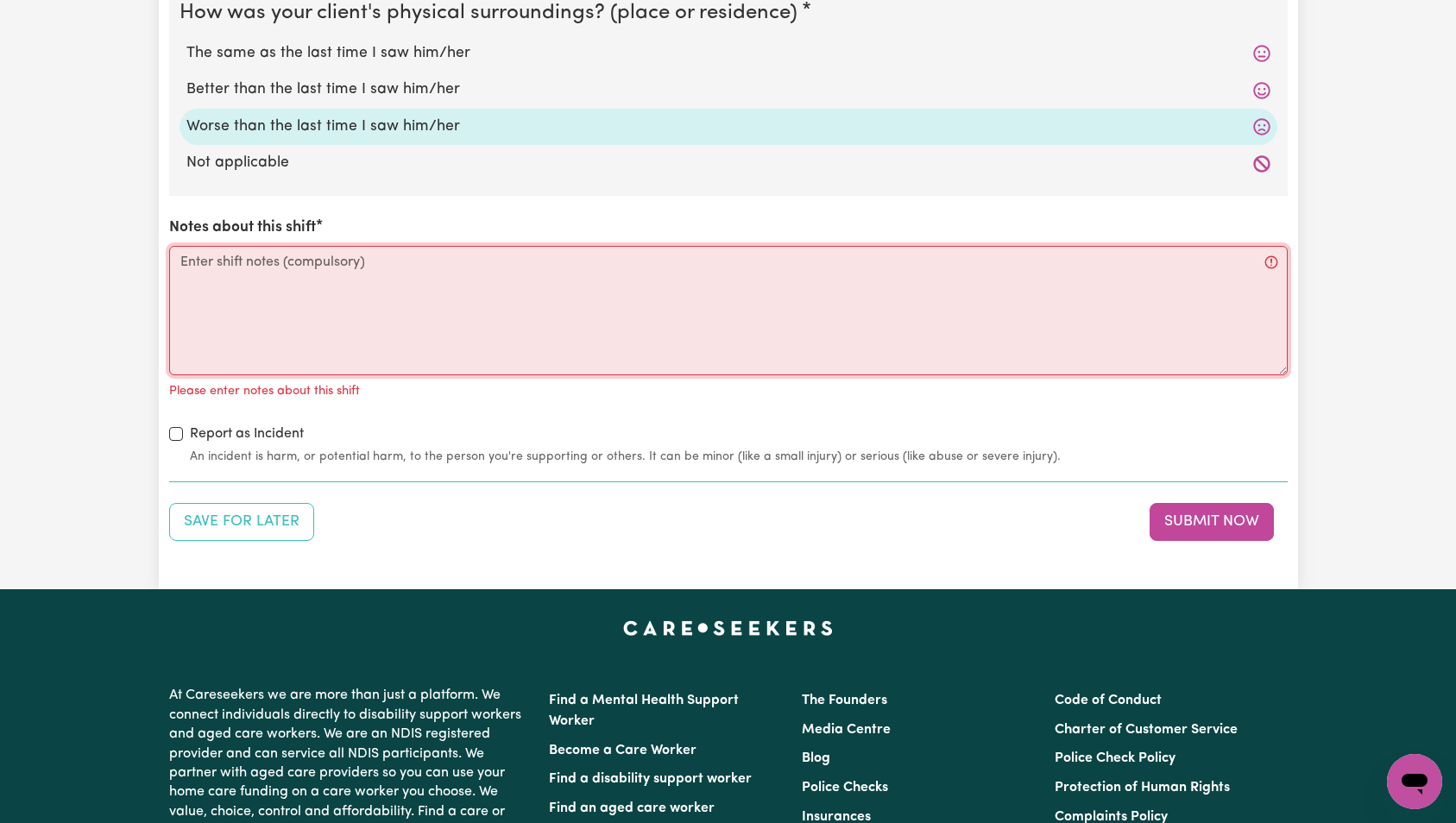
click at [338, 342] on textarea "Notes about this shift" at bounding box center [728, 310] width 1119 height 129
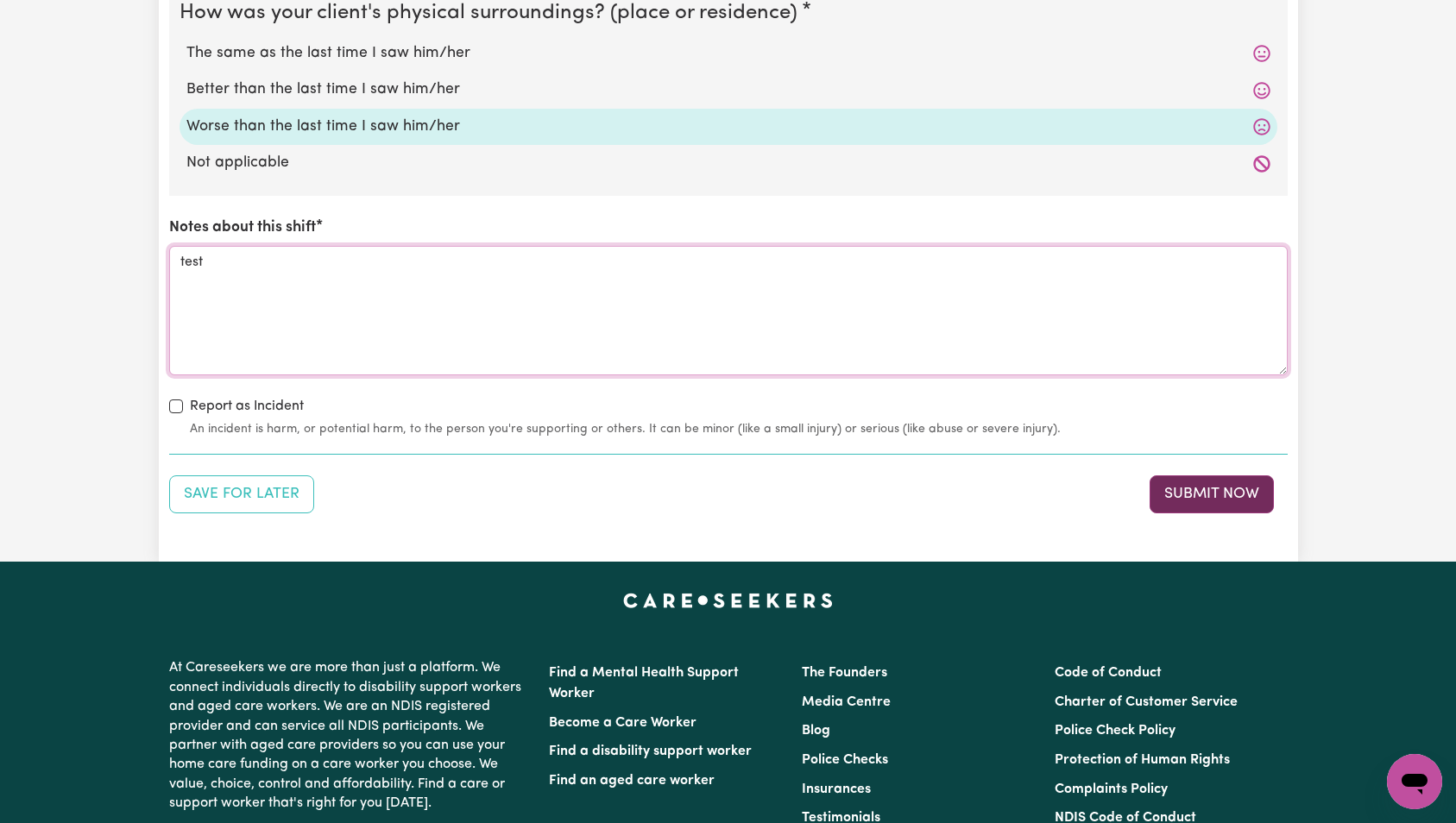
type textarea "test"
click at [1205, 494] on button "Submit Now" at bounding box center [1212, 494] width 124 height 38
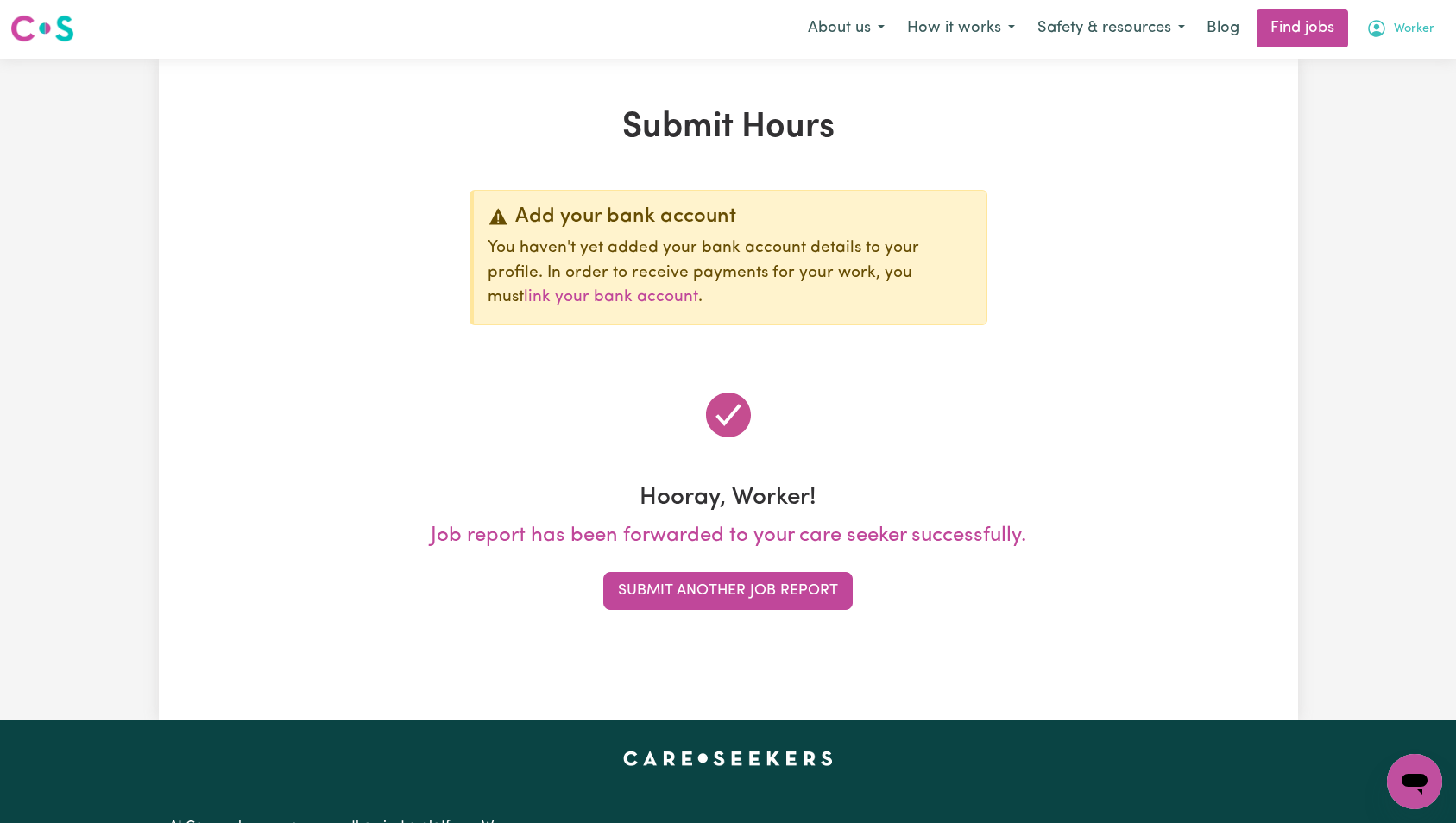
scroll to position [0, 0]
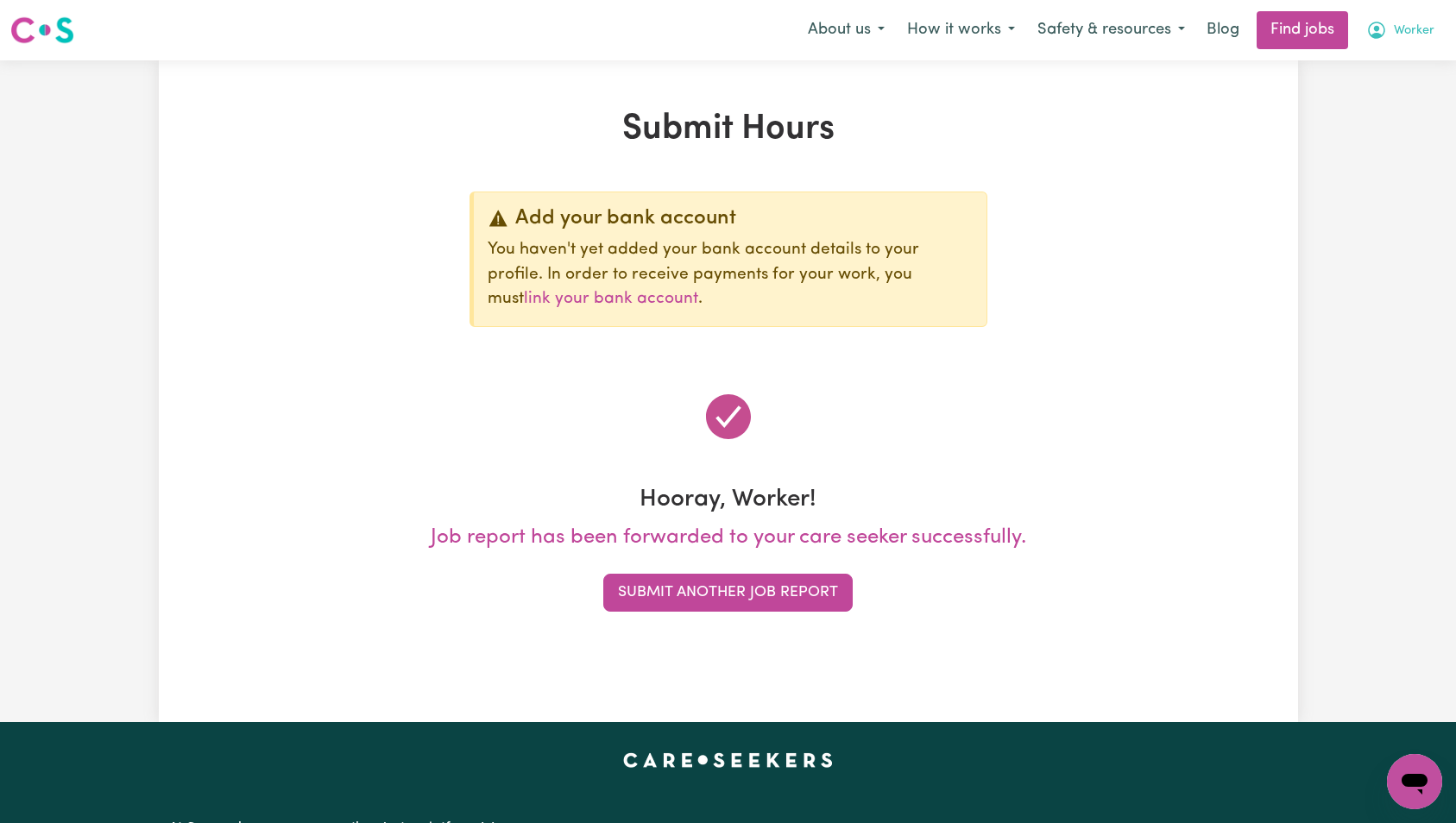
click at [1415, 27] on span "Worker" at bounding box center [1414, 30] width 41 height 19
click at [1380, 132] on link "Logout" at bounding box center [1377, 131] width 137 height 33
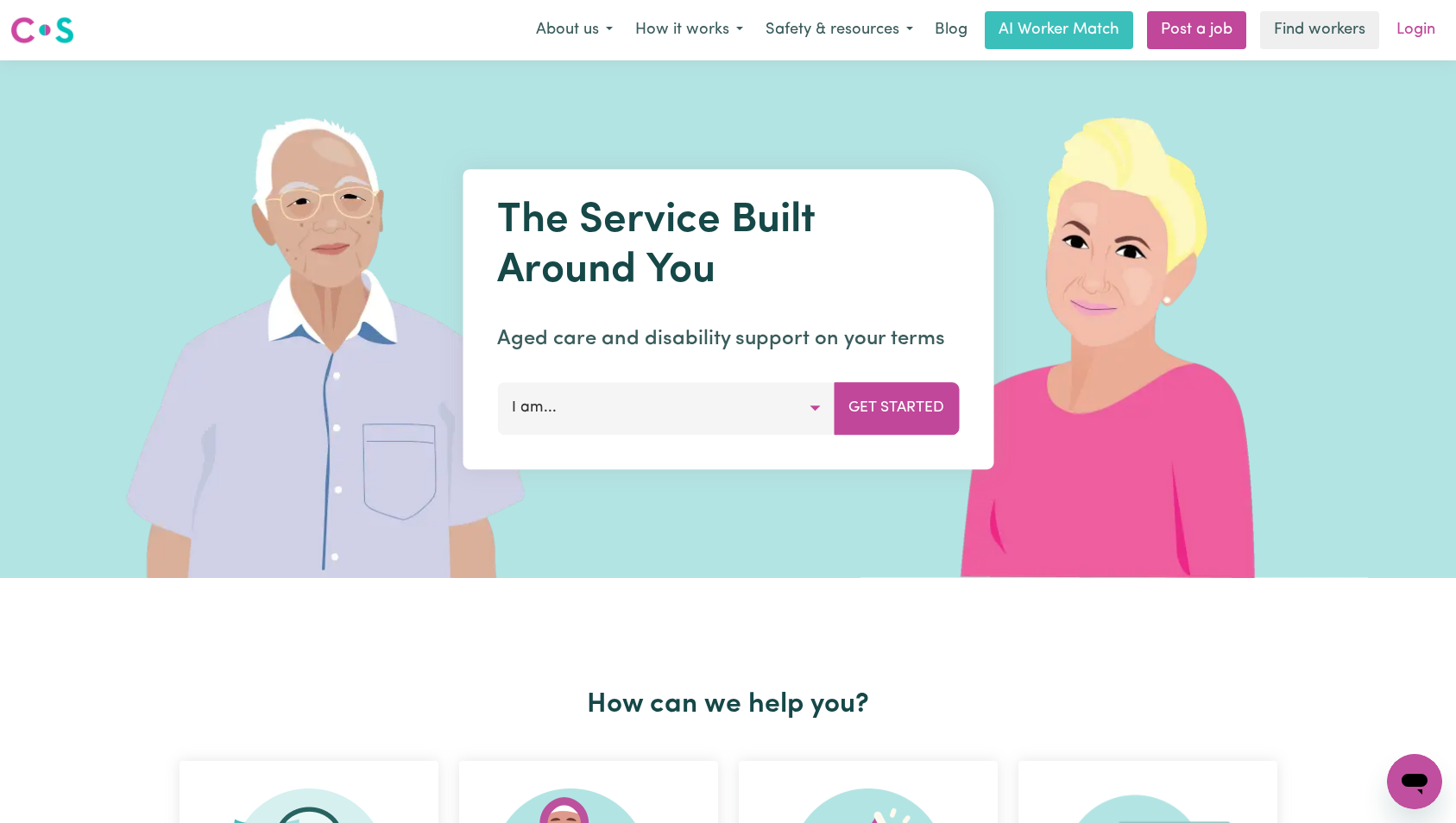
click at [1407, 37] on link "Login" at bounding box center [1416, 30] width 59 height 38
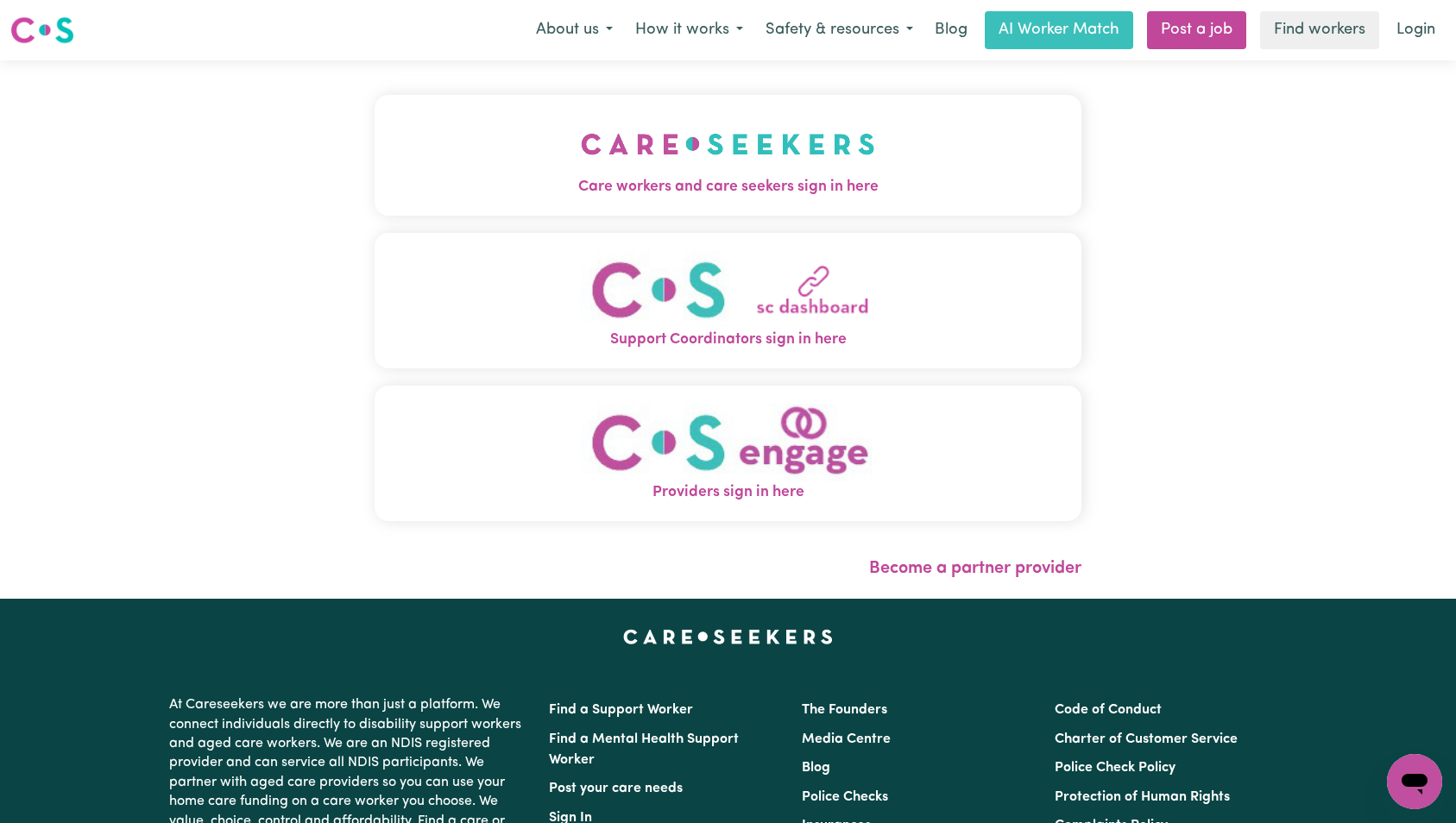
click at [581, 156] on img "Care workers and care seekers sign in here" at bounding box center [728, 144] width 295 height 64
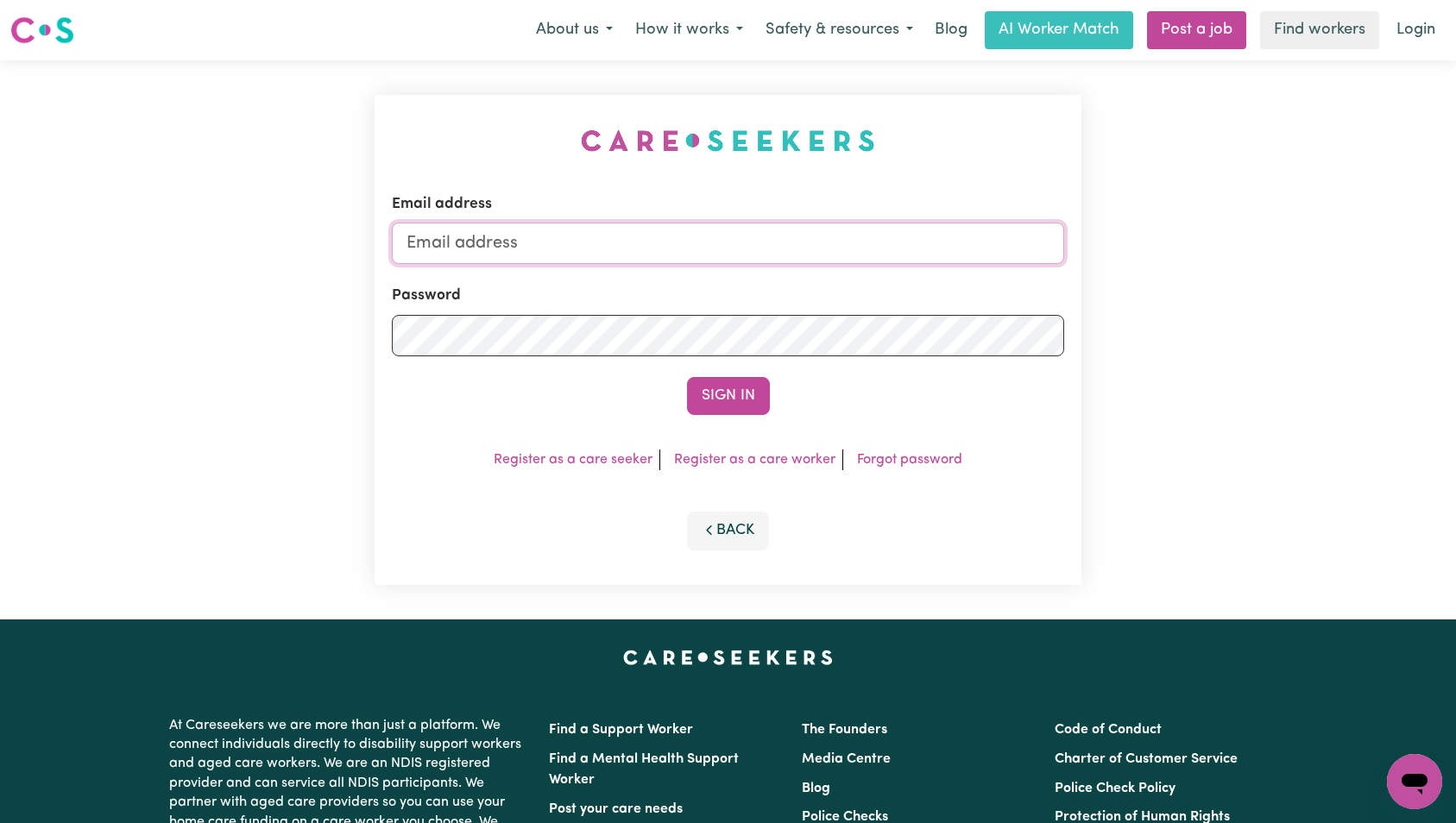
click at [741, 233] on input "Email address" at bounding box center [728, 243] width 673 height 42
type input "[EMAIL_ADDRESS][DOMAIN_NAME]"
click at [752, 406] on button "Sign In" at bounding box center [728, 396] width 83 height 38
